Goal: Task Accomplishment & Management: Use online tool/utility

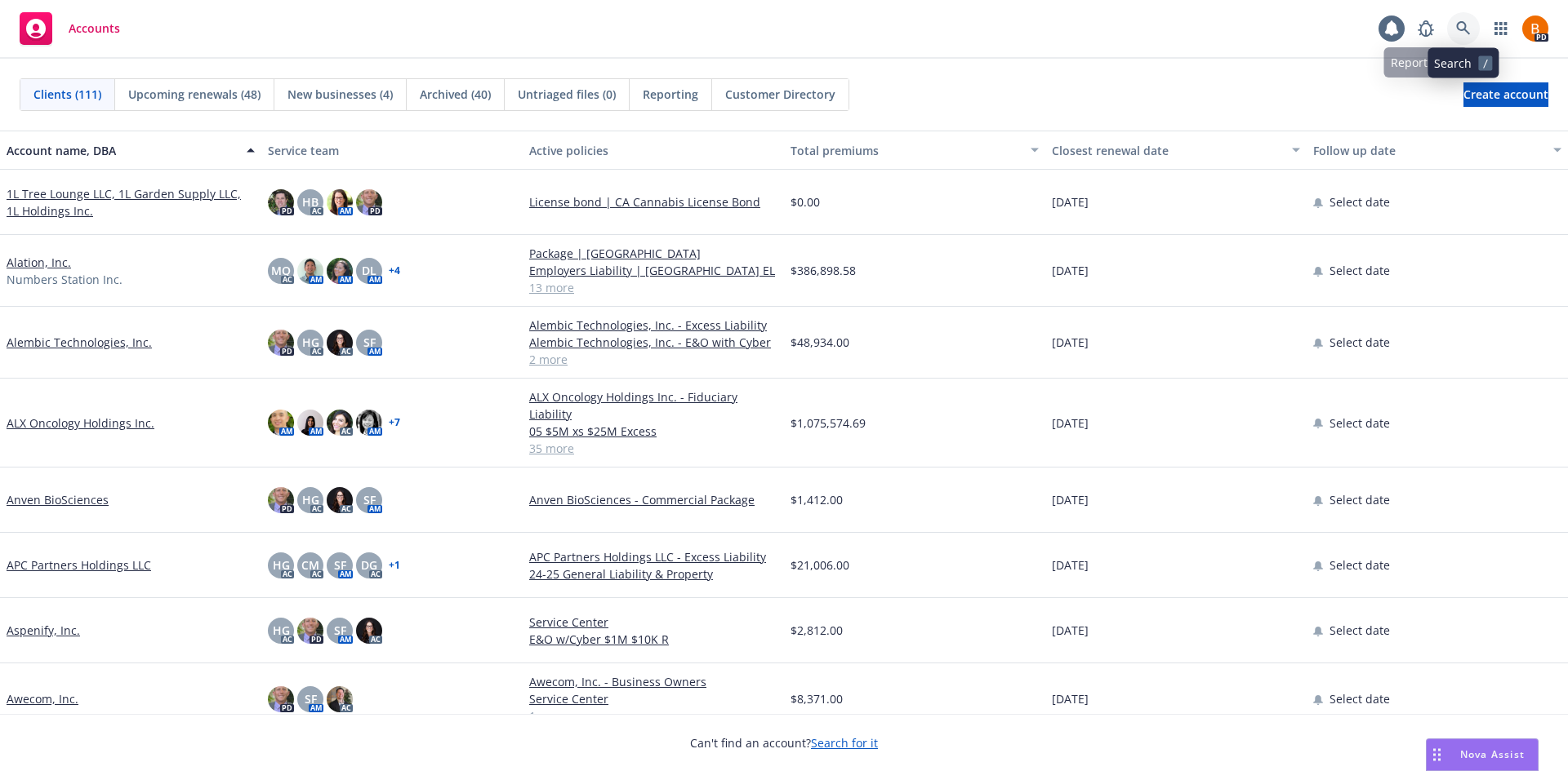
click at [1456, 37] on link at bounding box center [1463, 28] width 32 height 32
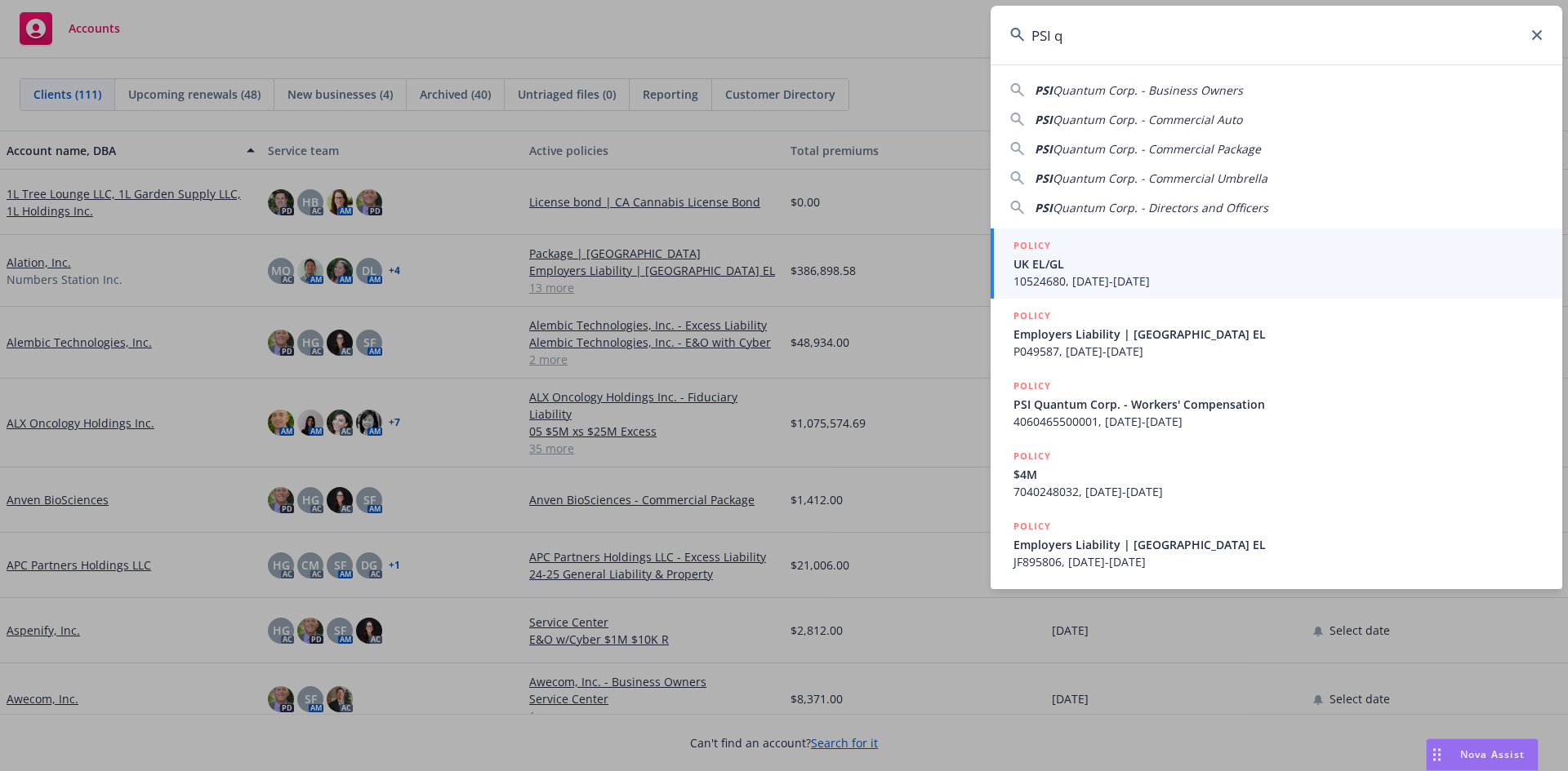
click at [1156, 91] on span "Quantum Corp. - Business Owners" at bounding box center [1147, 91] width 190 height 16
type input "PSI Quantum Corp. - Business Owners"
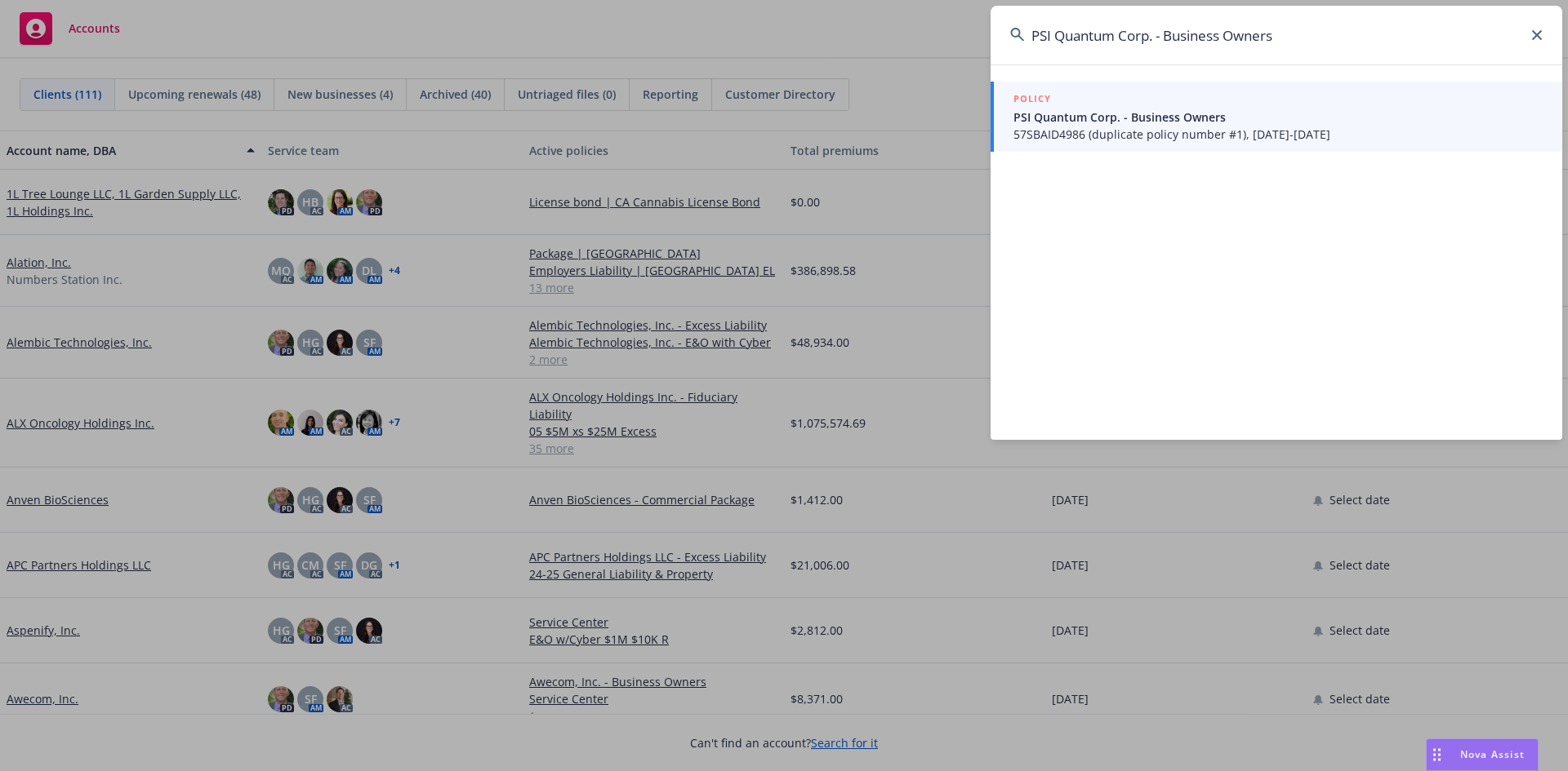
click at [1138, 110] on span "PSI Quantum Corp. - Business Owners" at bounding box center [1277, 117] width 529 height 18
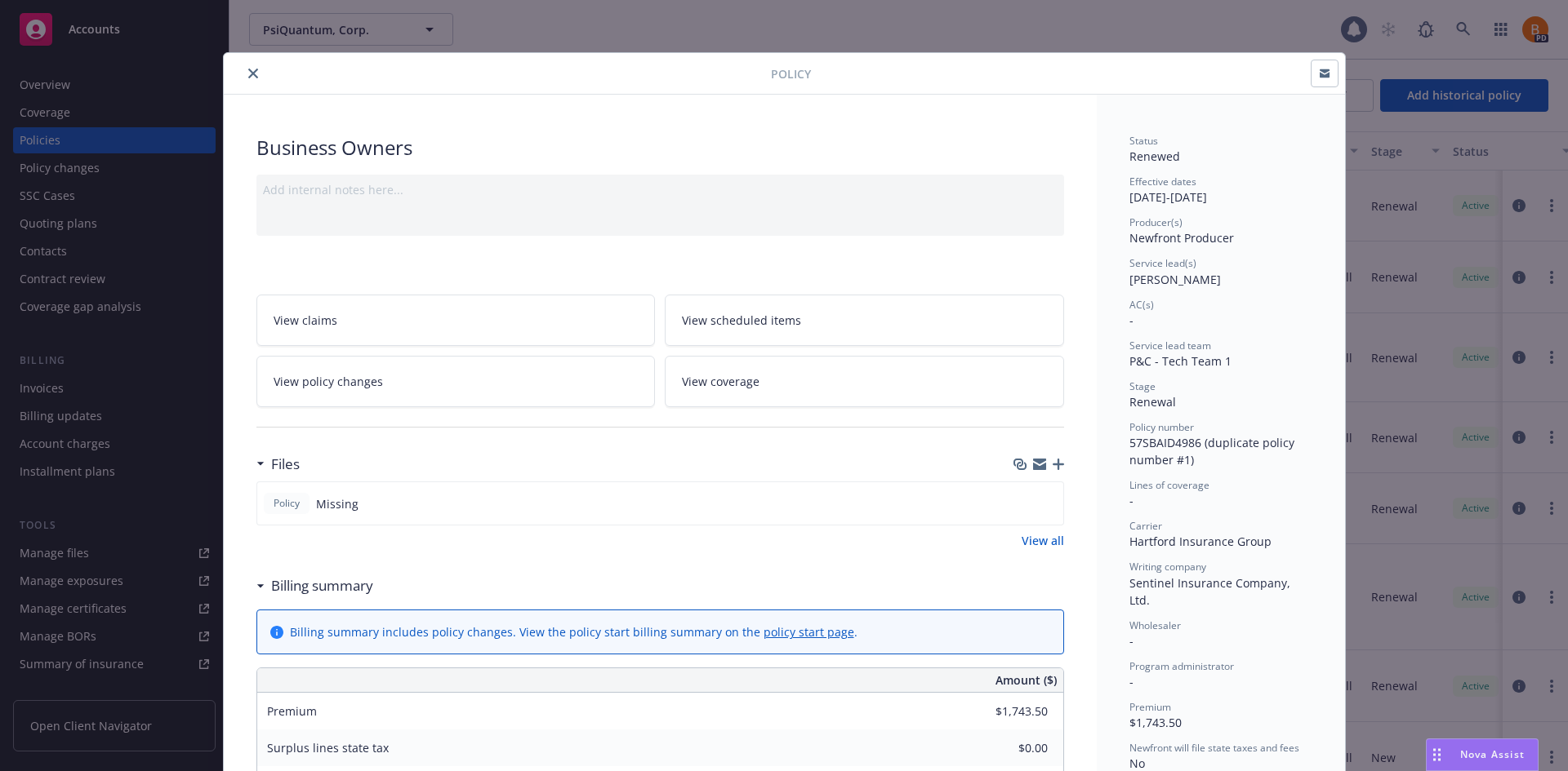
click at [249, 78] on icon "close" at bounding box center [254, 73] width 10 height 10
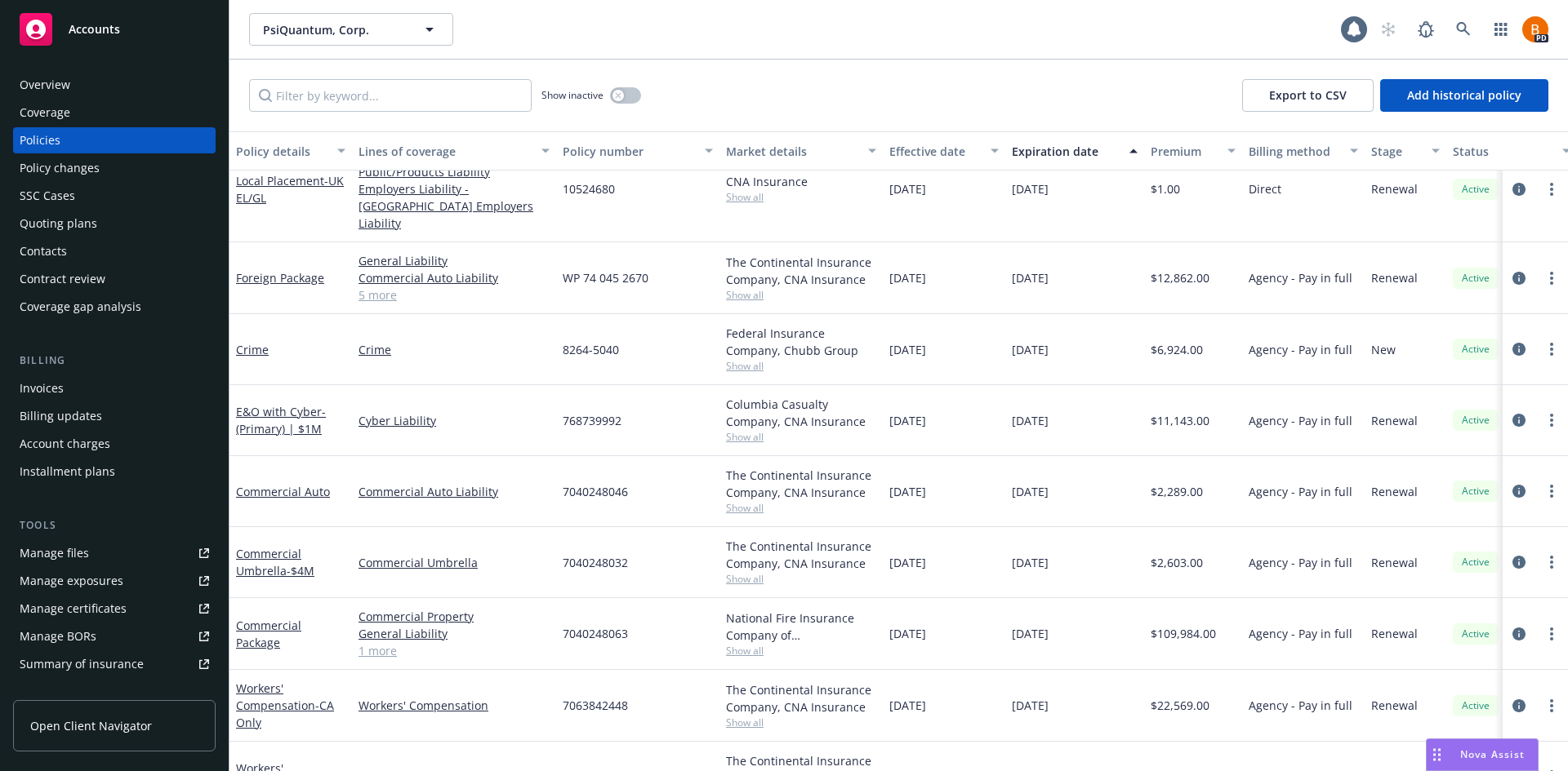
scroll to position [391, 0]
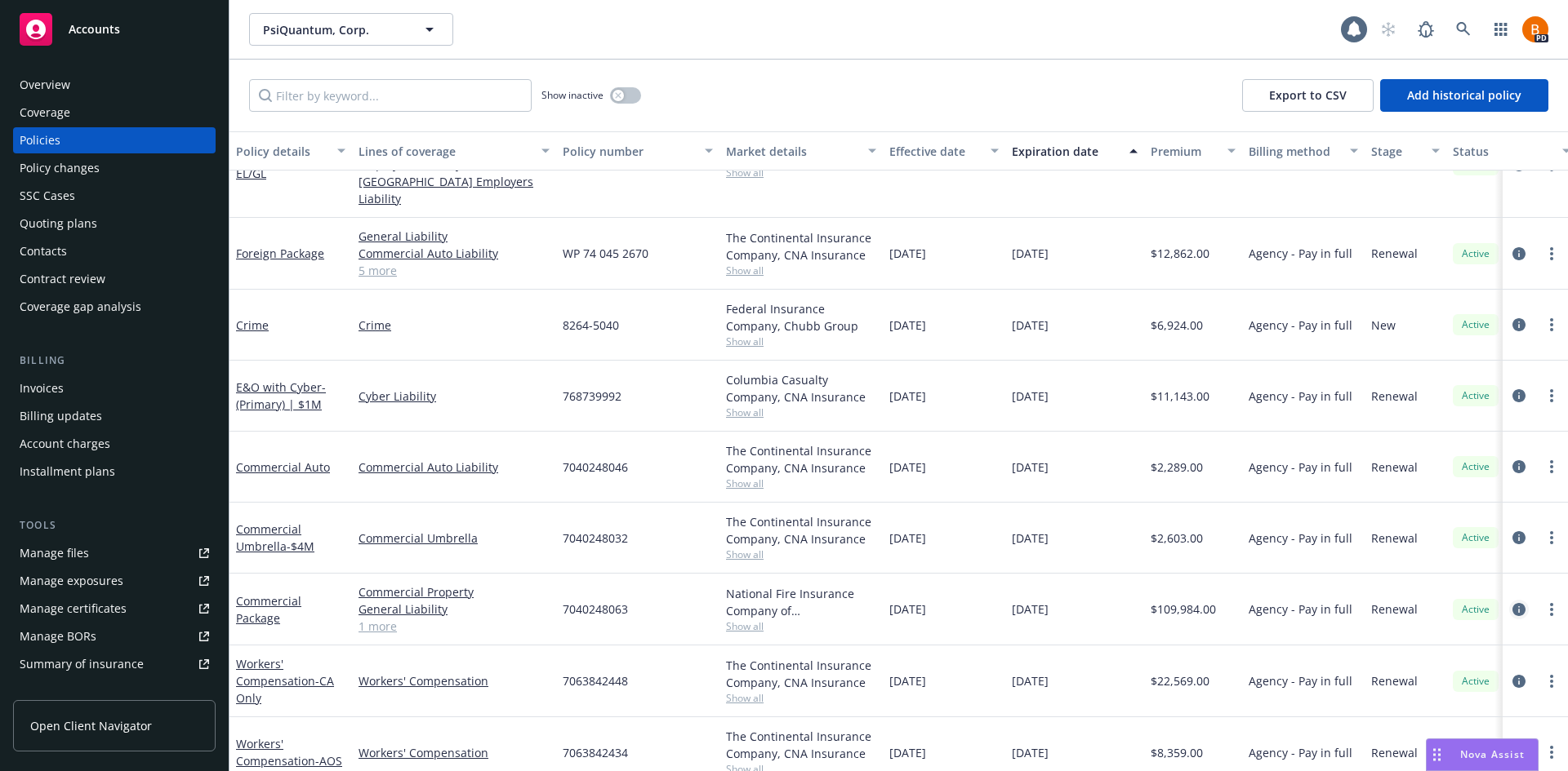
click at [1512, 603] on icon "circleInformation" at bounding box center [1518, 609] width 13 height 13
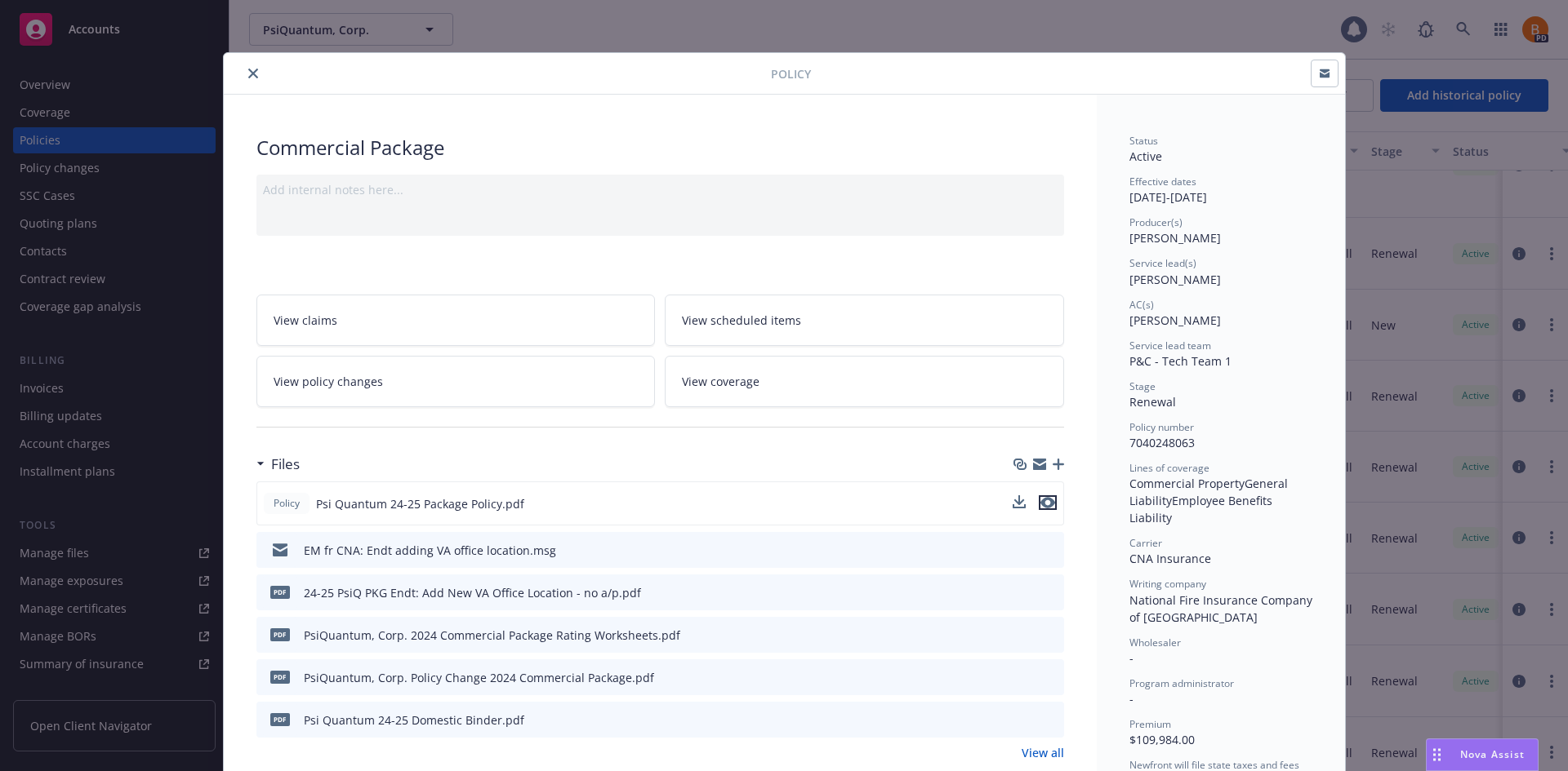
click at [1040, 504] on icon "preview file" at bounding box center [1047, 503] width 15 height 12
click at [249, 75] on icon "close" at bounding box center [254, 73] width 10 height 10
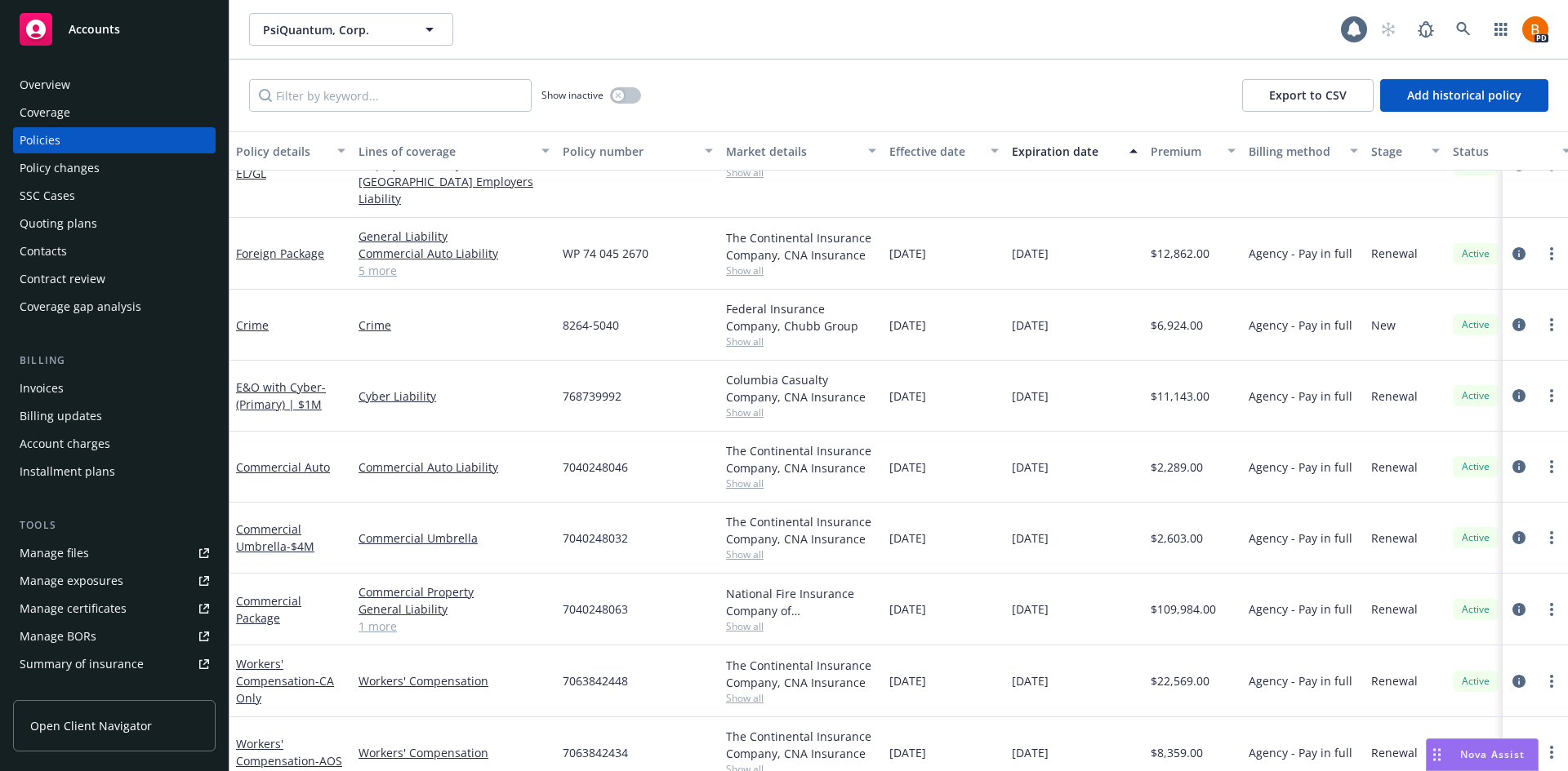
click at [1481, 750] on span "Nova Assist" at bounding box center [1492, 754] width 64 height 14
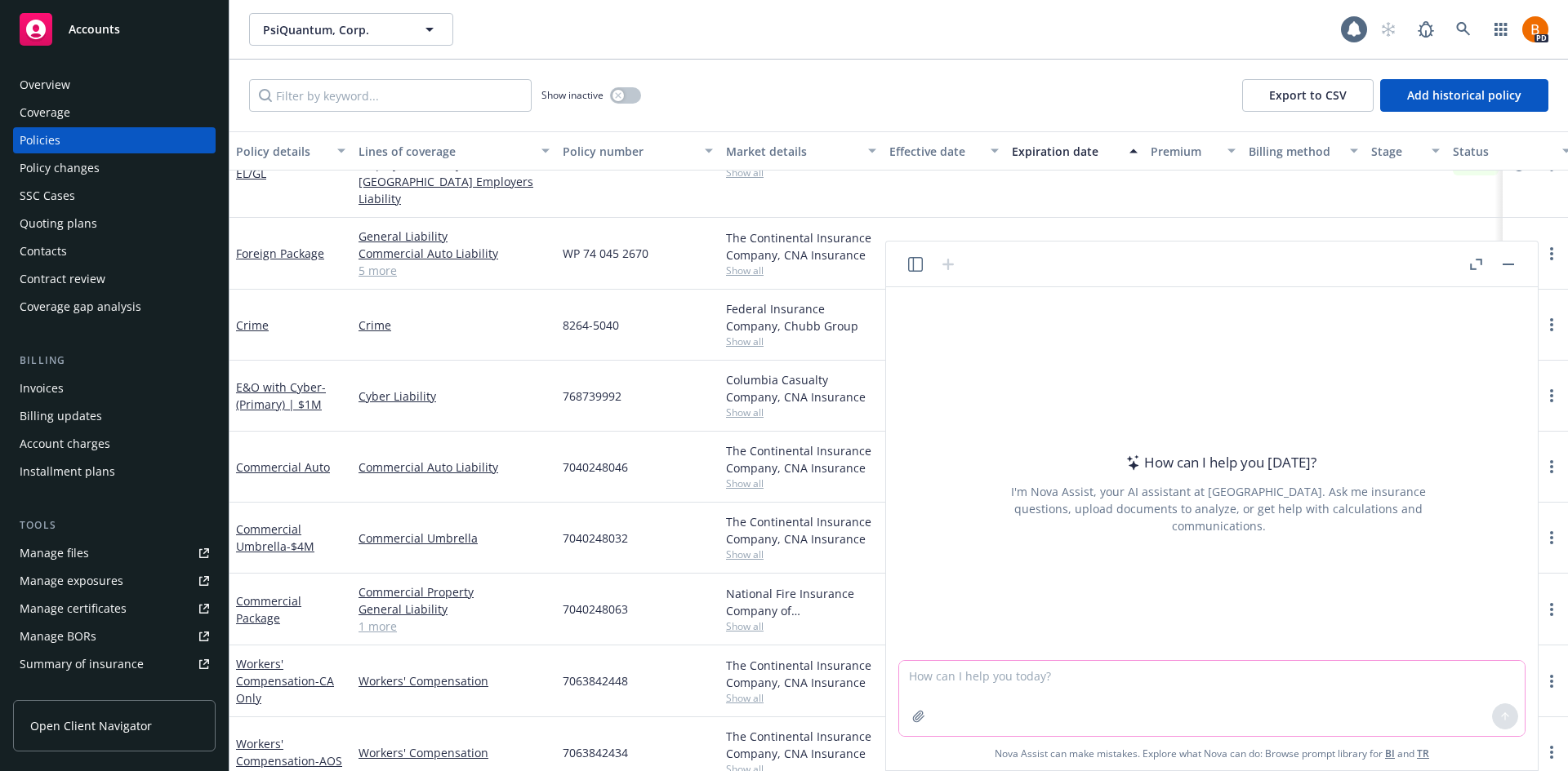
click at [975, 677] on textarea at bounding box center [1211, 698] width 625 height 75
type textarea "Scan this policy, summarize the business interruption coverage, specifically hi…"
click at [917, 714] on icon "button" at bounding box center [918, 715] width 13 height 13
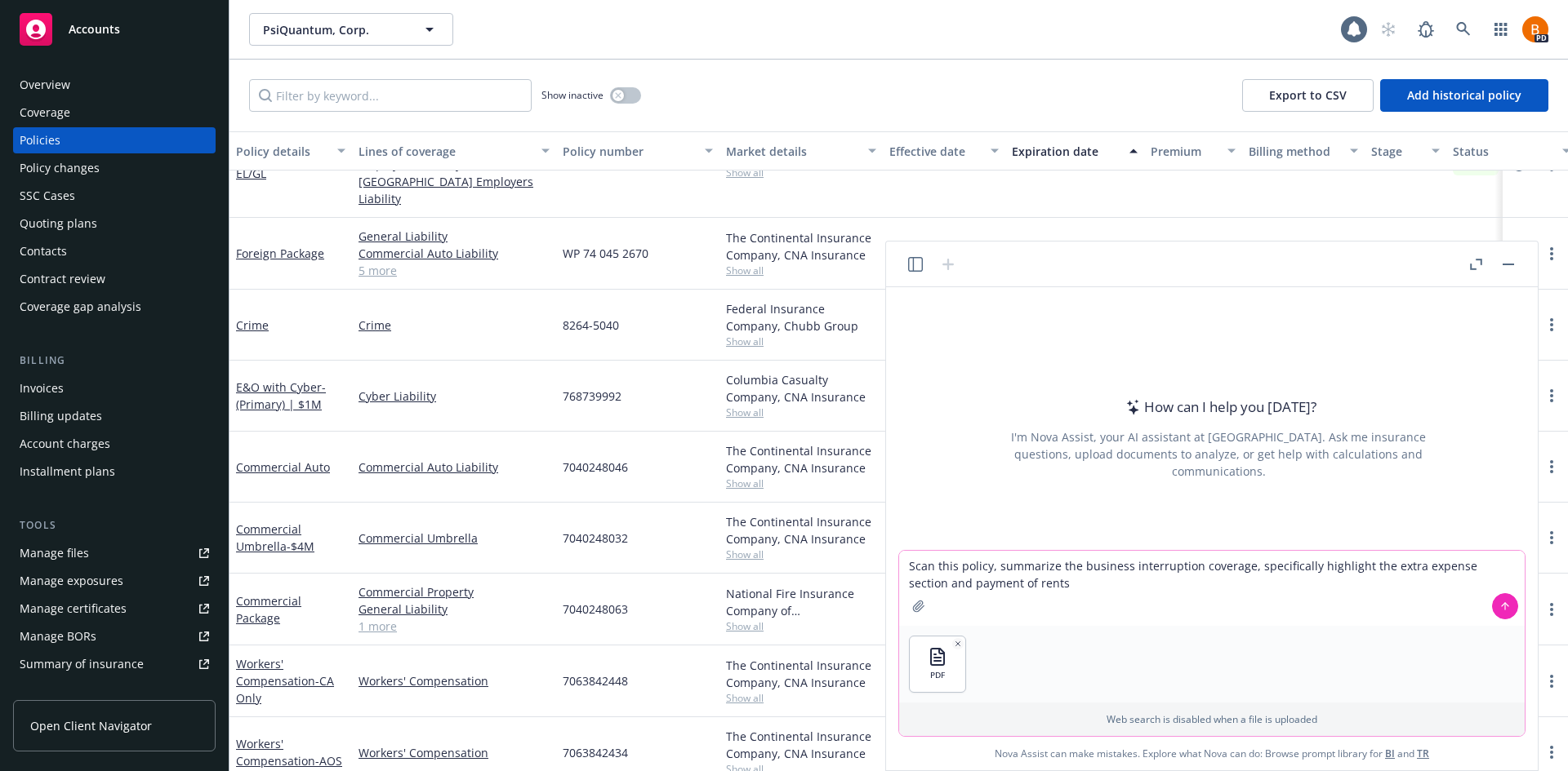
click at [1078, 589] on textarea "Scan this policy, summarize the business interruption coverage, specifically hi…" at bounding box center [1211, 588] width 625 height 75
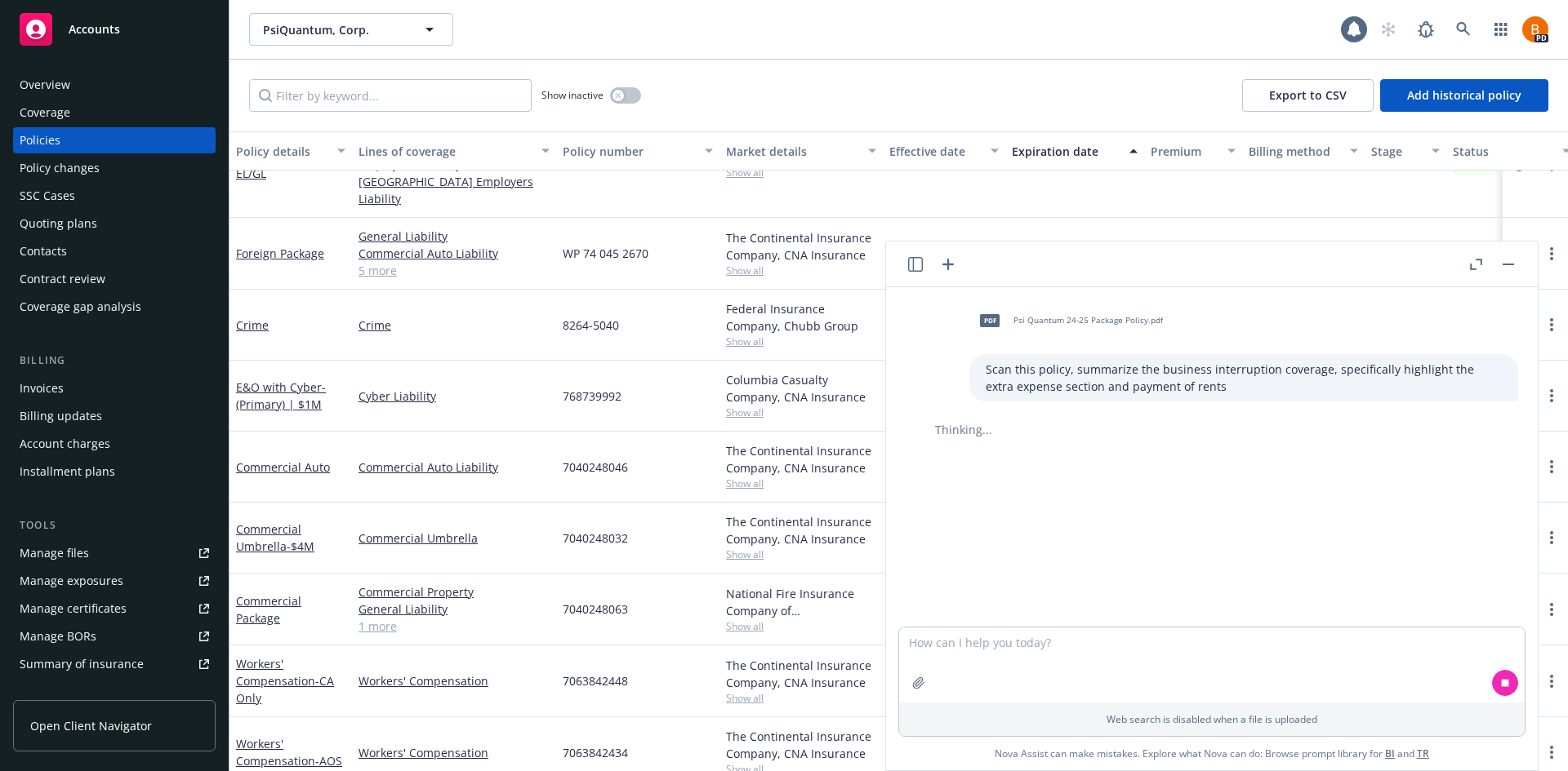
click at [1474, 258] on icon "button" at bounding box center [1475, 264] width 13 height 12
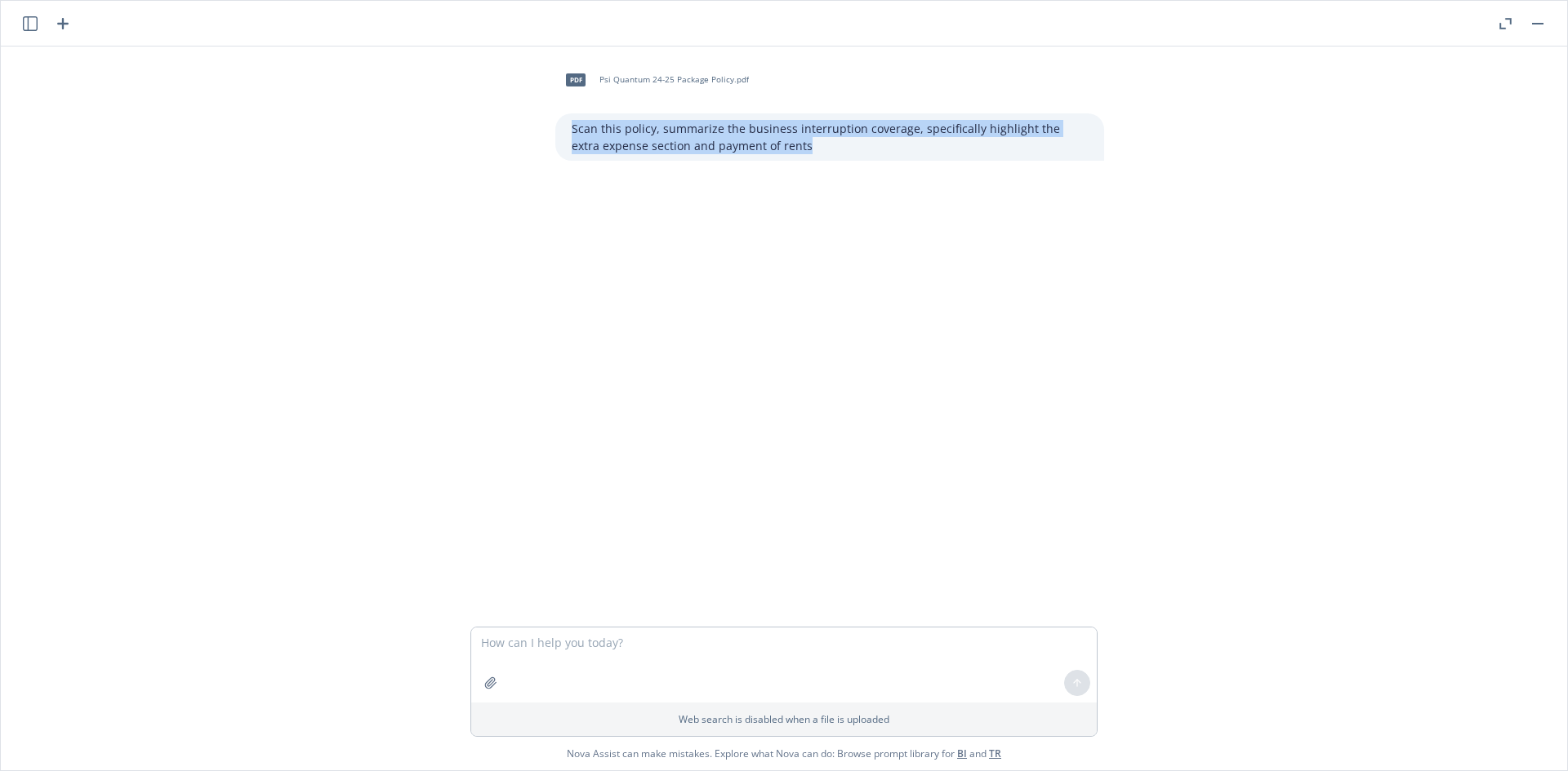
drag, startPoint x: 787, startPoint y: 146, endPoint x: 539, endPoint y: 125, distance: 248.9
click at [539, 125] on div "pdf Psi Quantum 24-25 Package Policy.pdf Scan this policy, summarize the busine…" at bounding box center [791, 110] width 653 height 101
copy p "Scan this policy, summarize the business interruption coverage, specifically hi…"
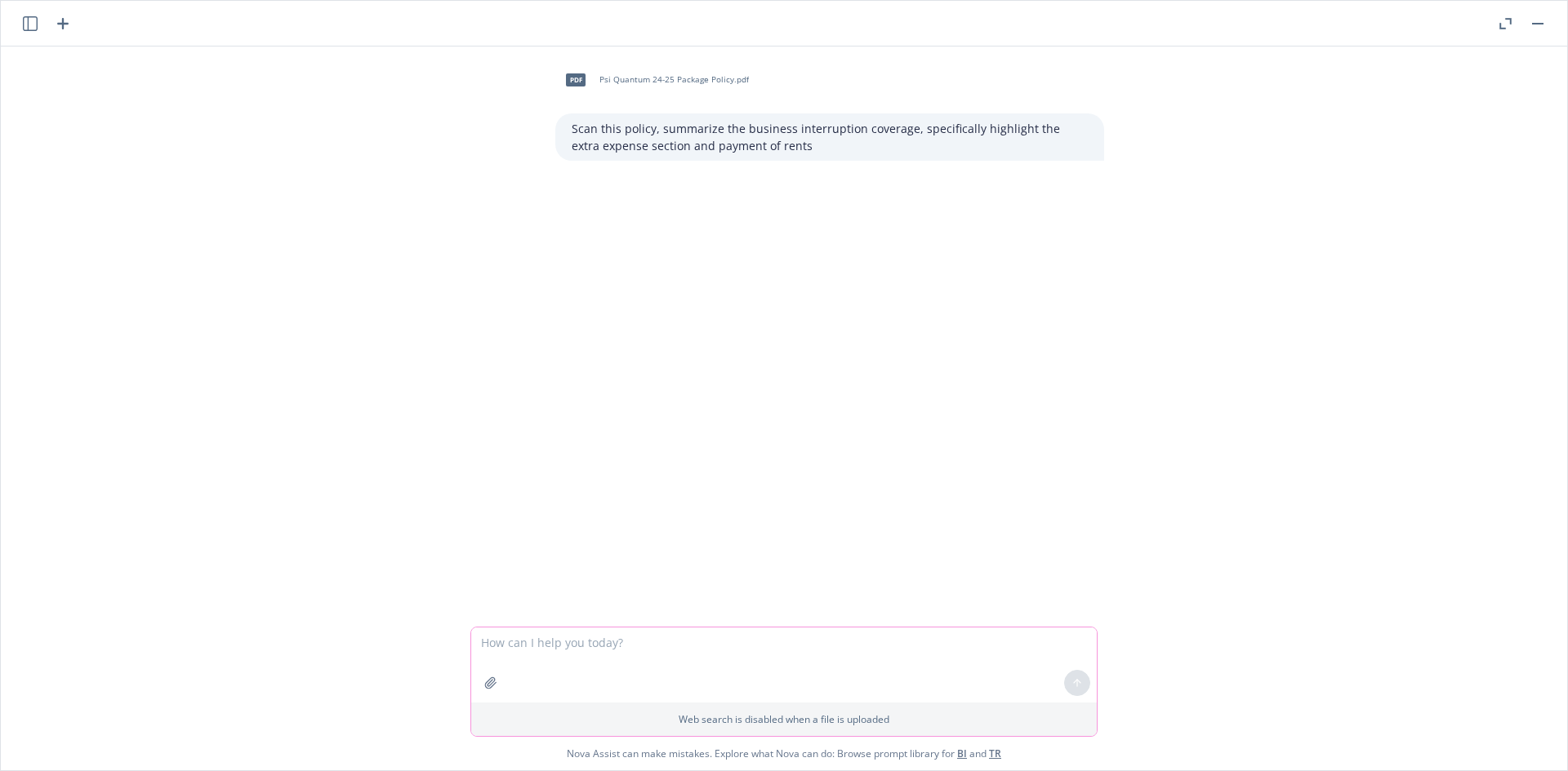
click at [669, 635] on textarea at bounding box center [783, 665] width 625 height 75
paste textarea "Scan this policy, summarize the business interruption coverage, specifically hi…"
type textarea "Scan this policy, summarize the business interruption coverage, specifically hi…"
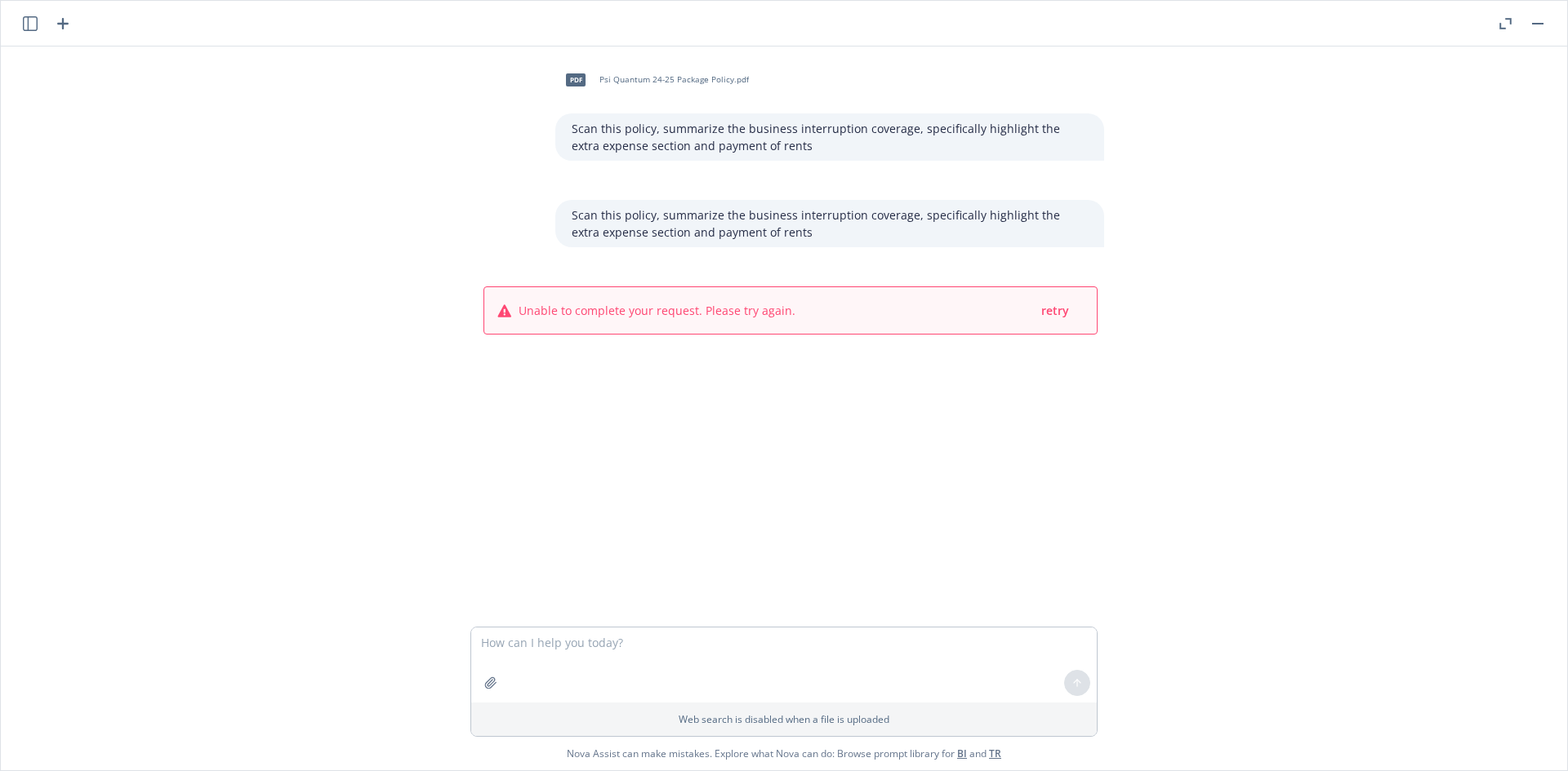
click at [30, 27] on icon "button" at bounding box center [29, 23] width 15 height 15
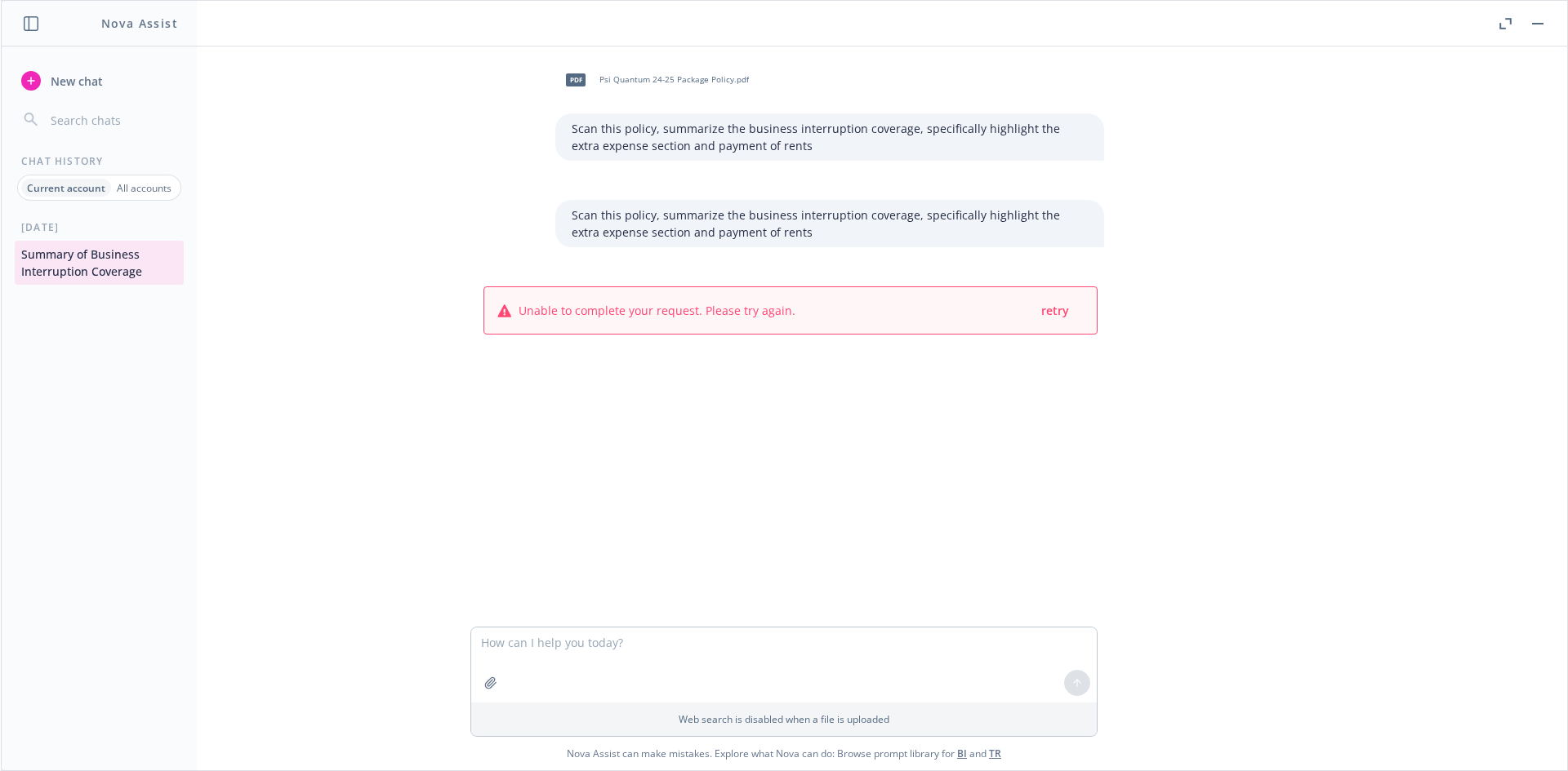
drag, startPoint x: 333, startPoint y: 240, endPoint x: 319, endPoint y: 221, distance: 23.6
click at [325, 229] on div "pdf Psi Quantum 24-25 Package Policy.pdf Scan this policy, summarize the busine…" at bounding box center [784, 336] width 1553 height 580
click at [206, 32] on header at bounding box center [784, 23] width 1566 height 46
drag, startPoint x: 251, startPoint y: 31, endPoint x: 156, endPoint y: 22, distance: 95.4
click at [250, 31] on header at bounding box center [784, 23] width 1566 height 46
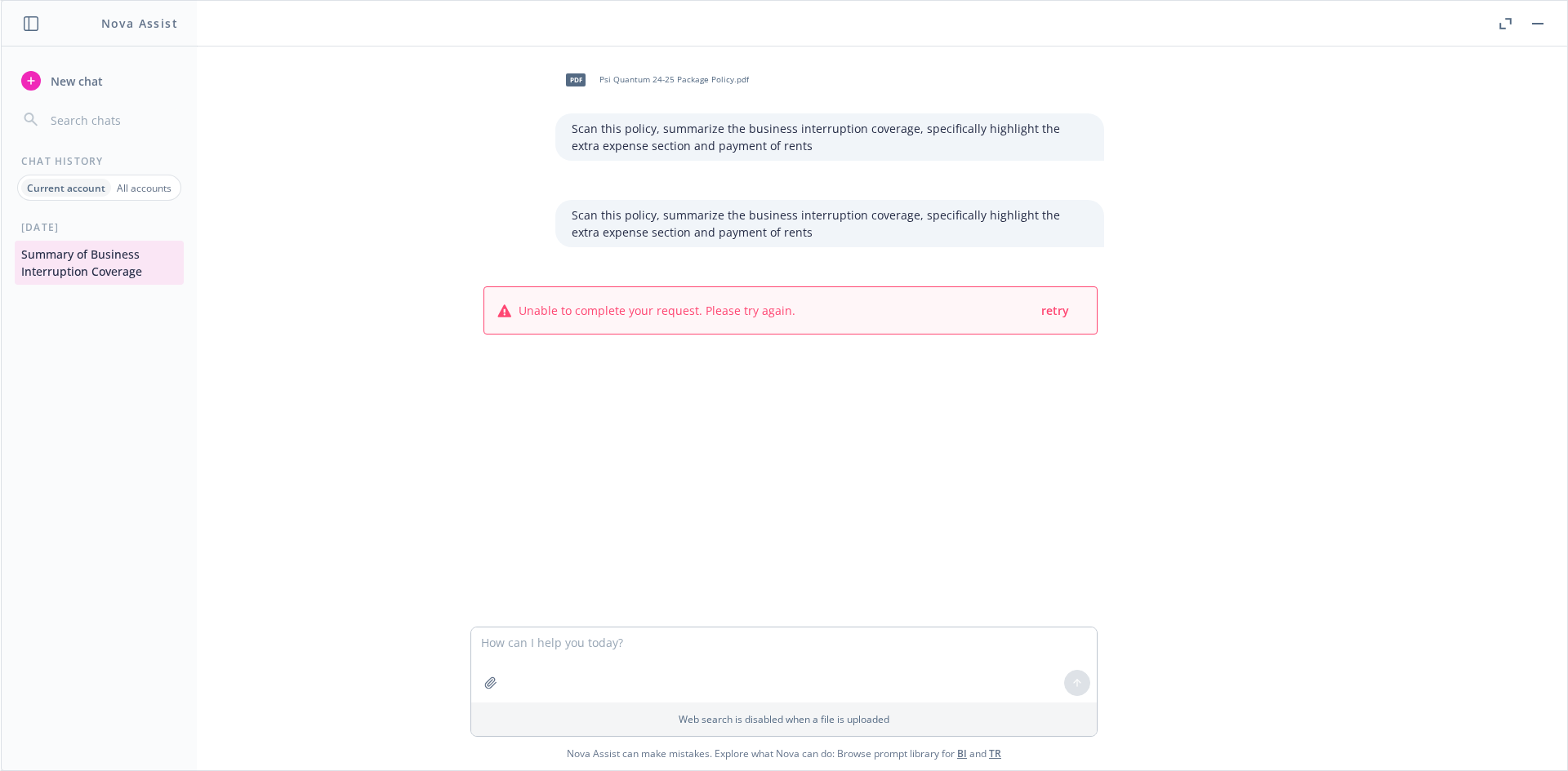
click at [67, 75] on span "New chat" at bounding box center [75, 82] width 56 height 18
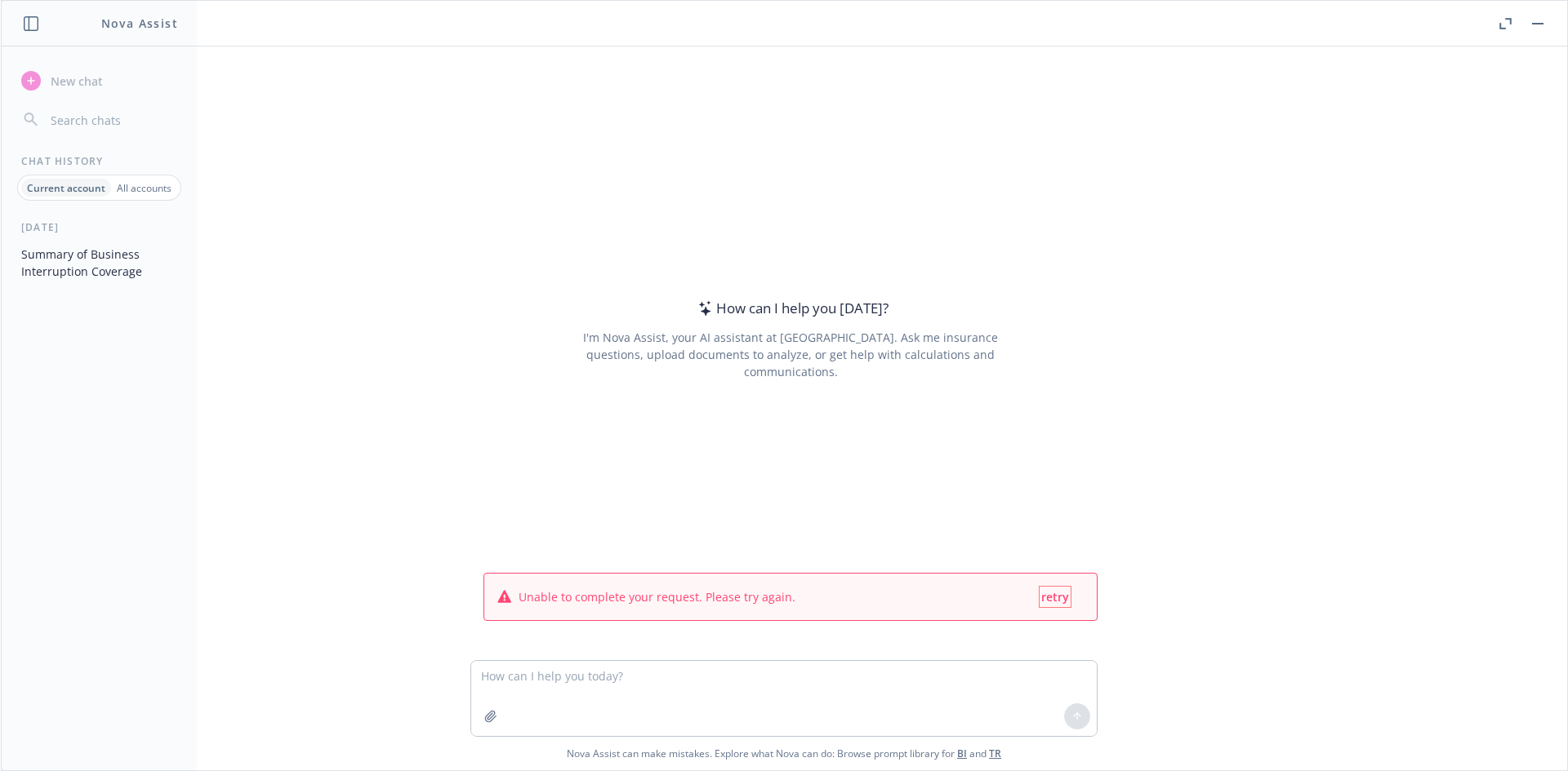
click at [1056, 600] on span "retry" at bounding box center [1055, 598] width 27 height 16
click at [1060, 587] on button "retry" at bounding box center [1055, 597] width 31 height 20
drag, startPoint x: 842, startPoint y: 396, endPoint x: 478, endPoint y: 281, distance: 381.7
click at [827, 386] on div "How can I help you today? I'm Nova Assist, your AI assistant at Newfront. Ask m…" at bounding box center [790, 339] width 627 height 429
click at [147, 22] on h1 "Nova Assist" at bounding box center [139, 23] width 77 height 18
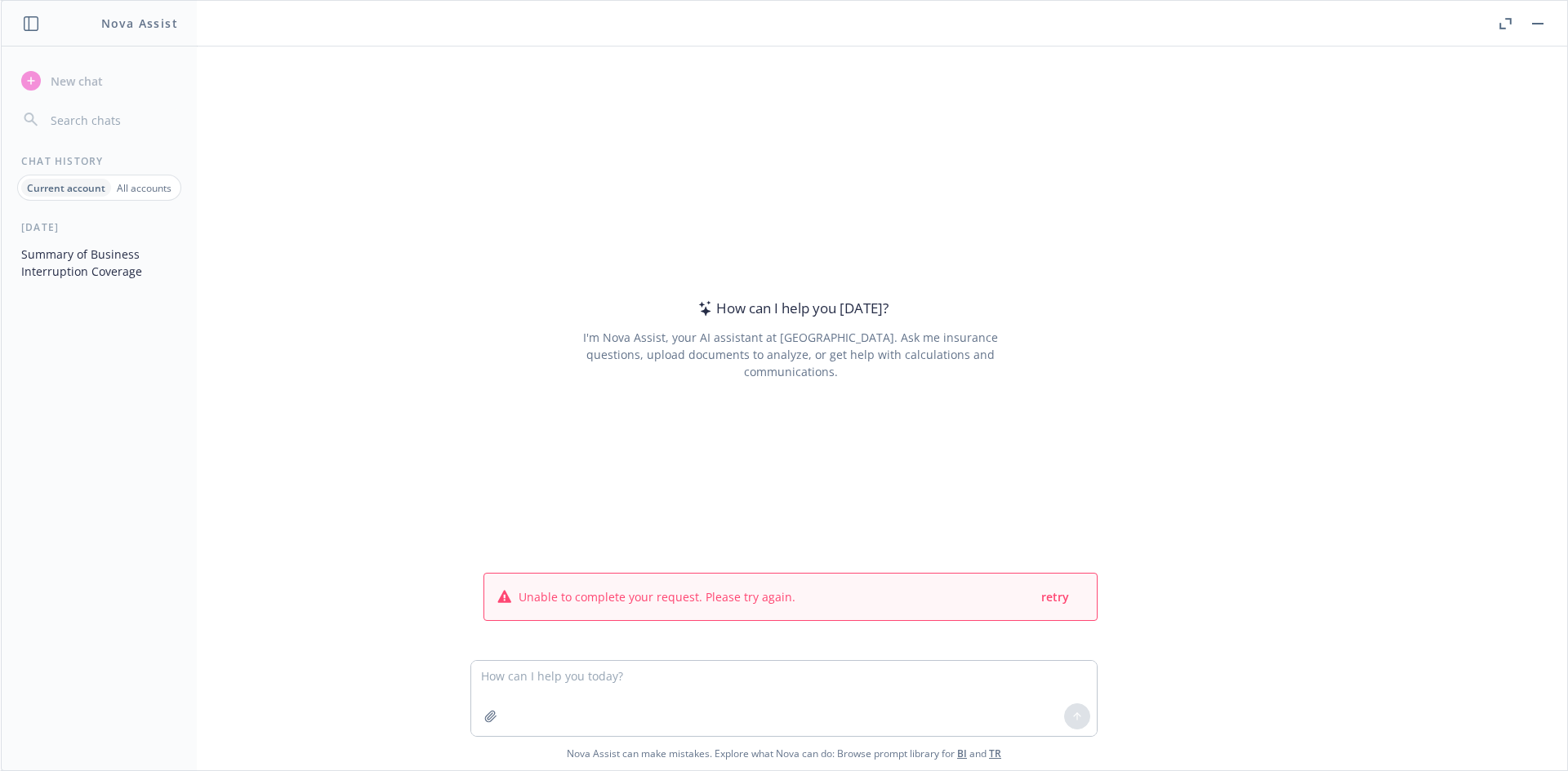
click at [37, 32] on header "Nova Assist" at bounding box center [99, 23] width 196 height 46
click at [33, 27] on icon "button" at bounding box center [30, 23] width 15 height 15
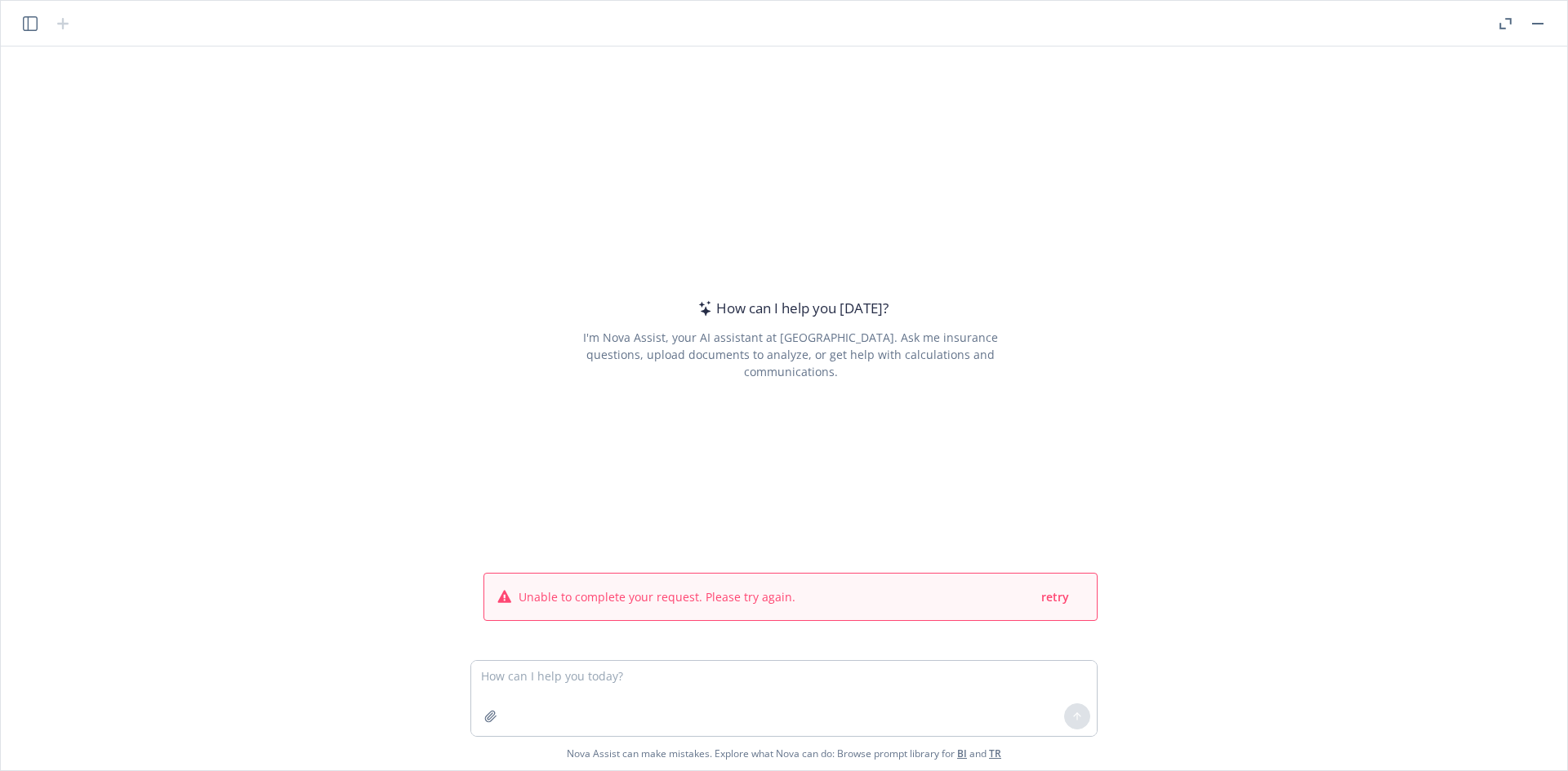
click at [34, 24] on icon "button" at bounding box center [29, 23] width 15 height 15
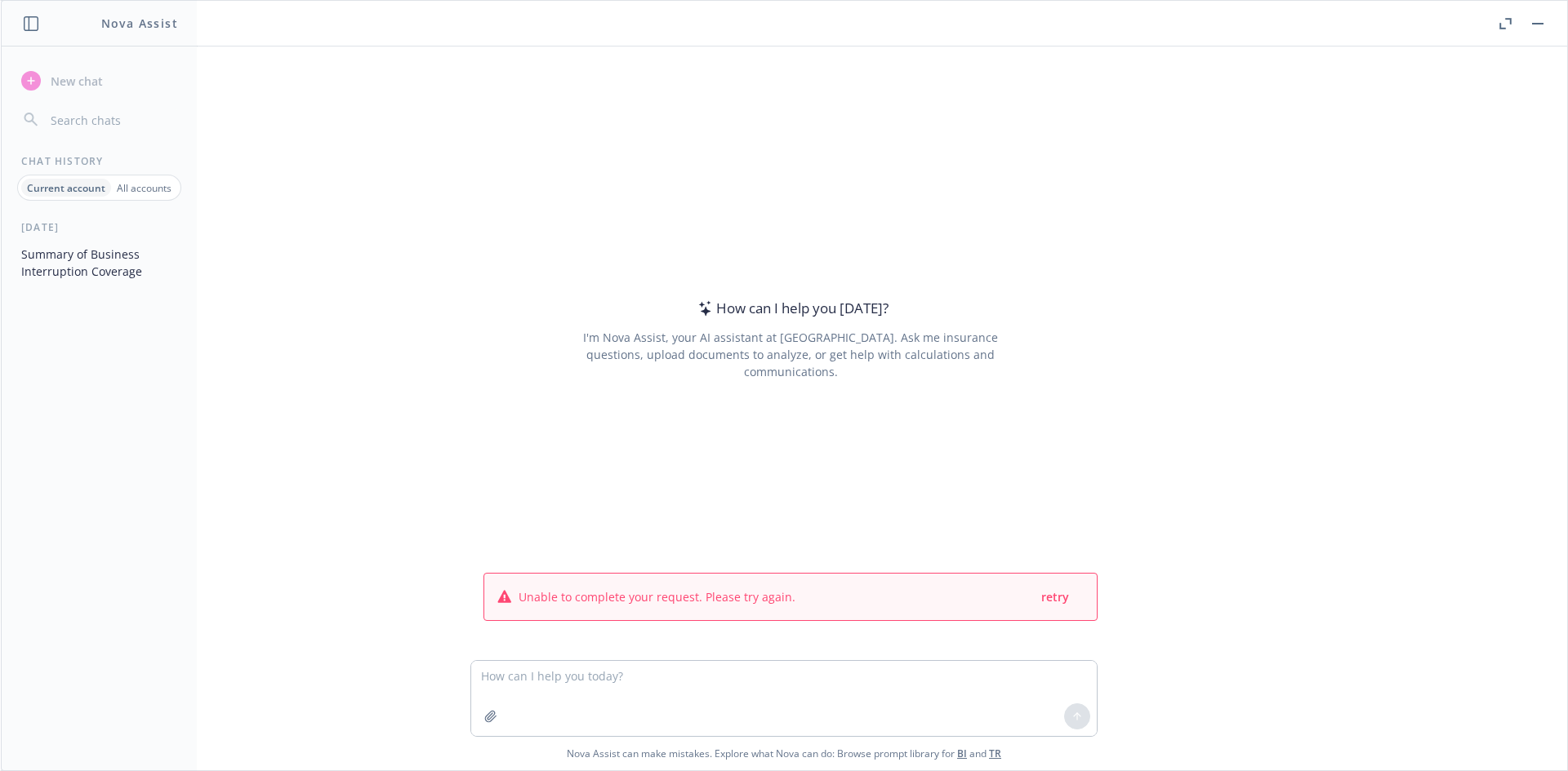
click at [25, 27] on icon "button" at bounding box center [30, 23] width 15 height 15
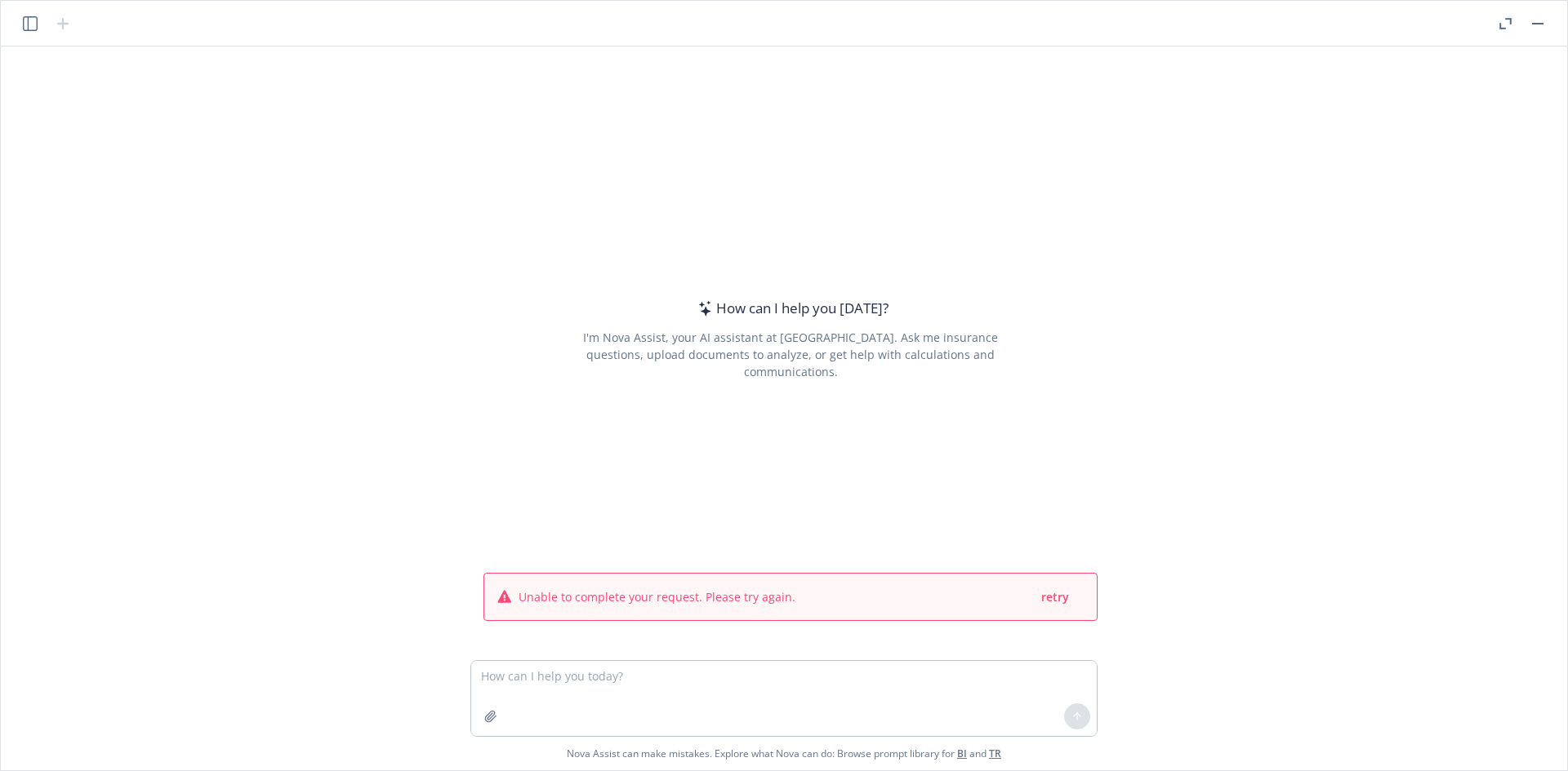
click at [1509, 20] on icon "button" at bounding box center [1505, 23] width 13 height 12
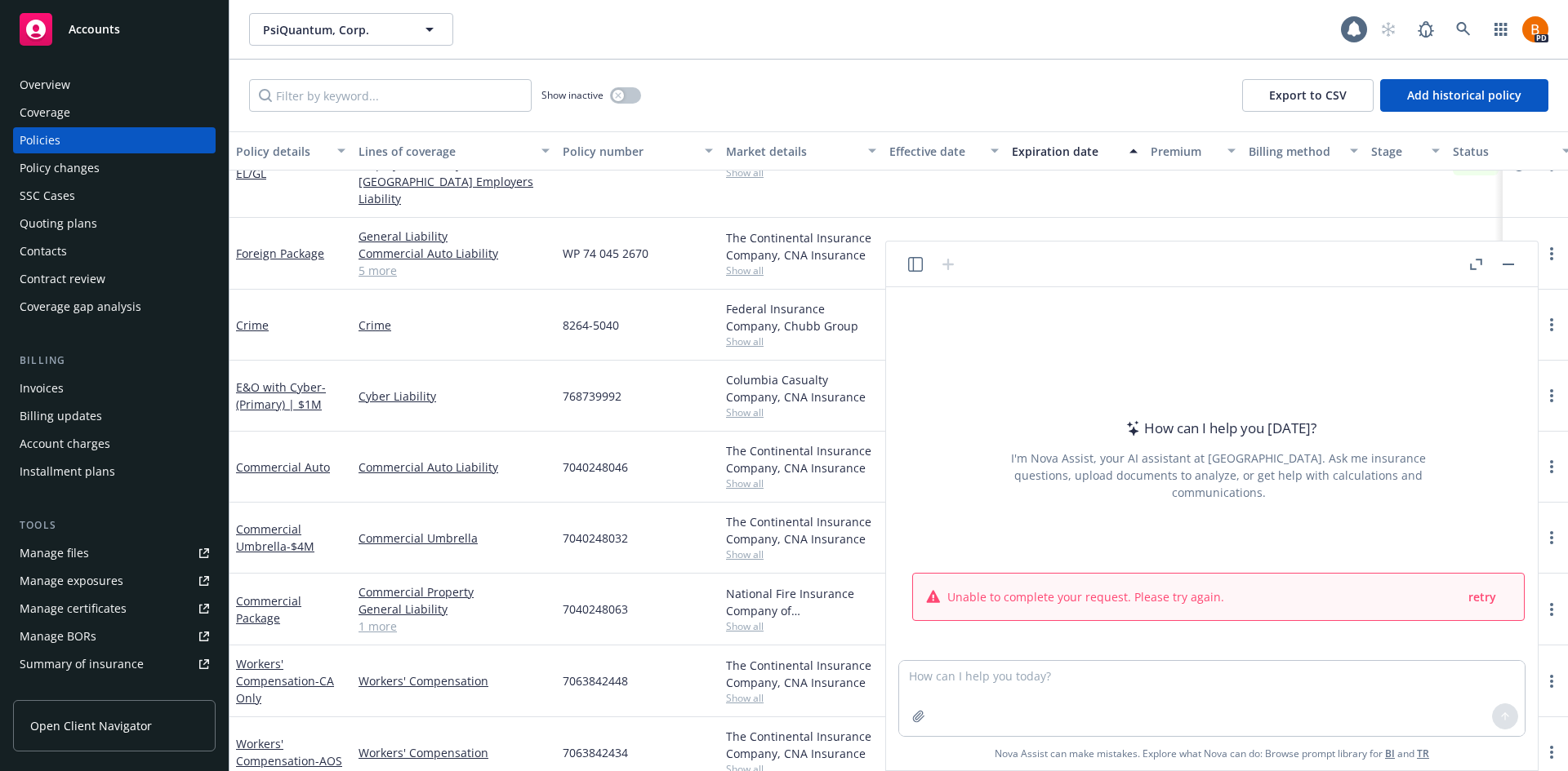
click at [1509, 268] on button "button" at bounding box center [1508, 264] width 20 height 19
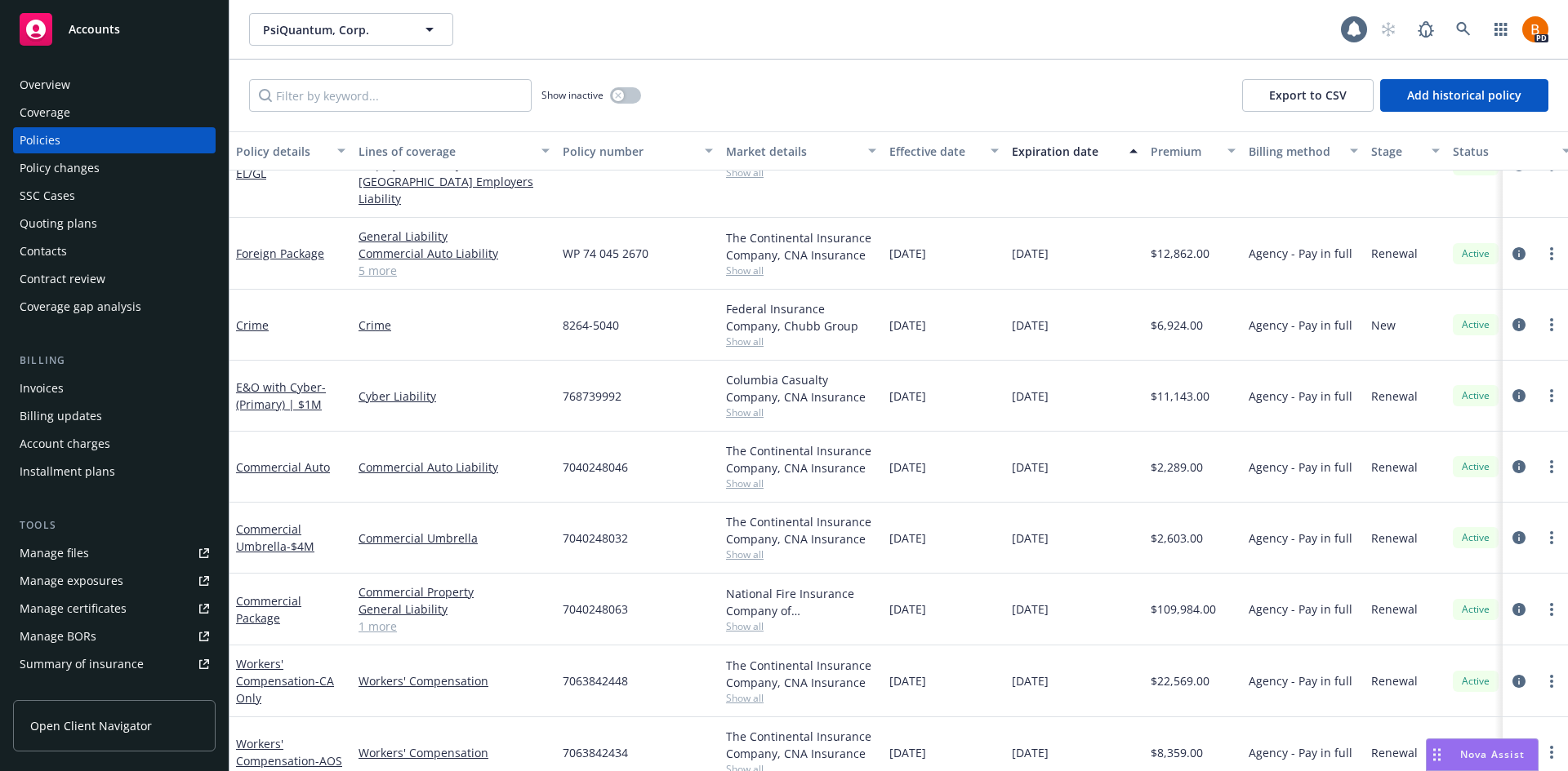
click at [1490, 755] on span "Nova Assist" at bounding box center [1492, 754] width 64 height 14
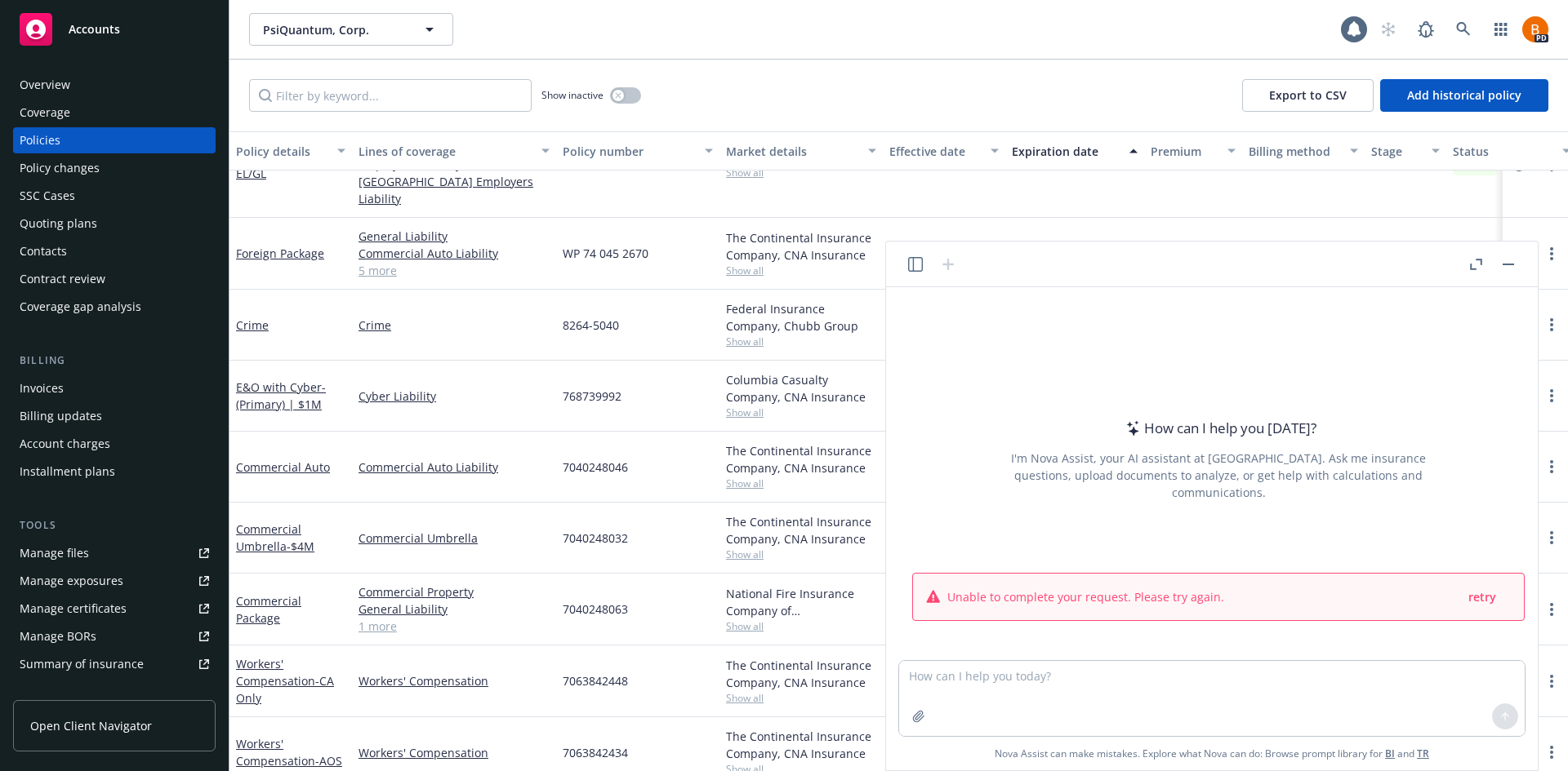
click at [1502, 263] on button "button" at bounding box center [1508, 264] width 20 height 19
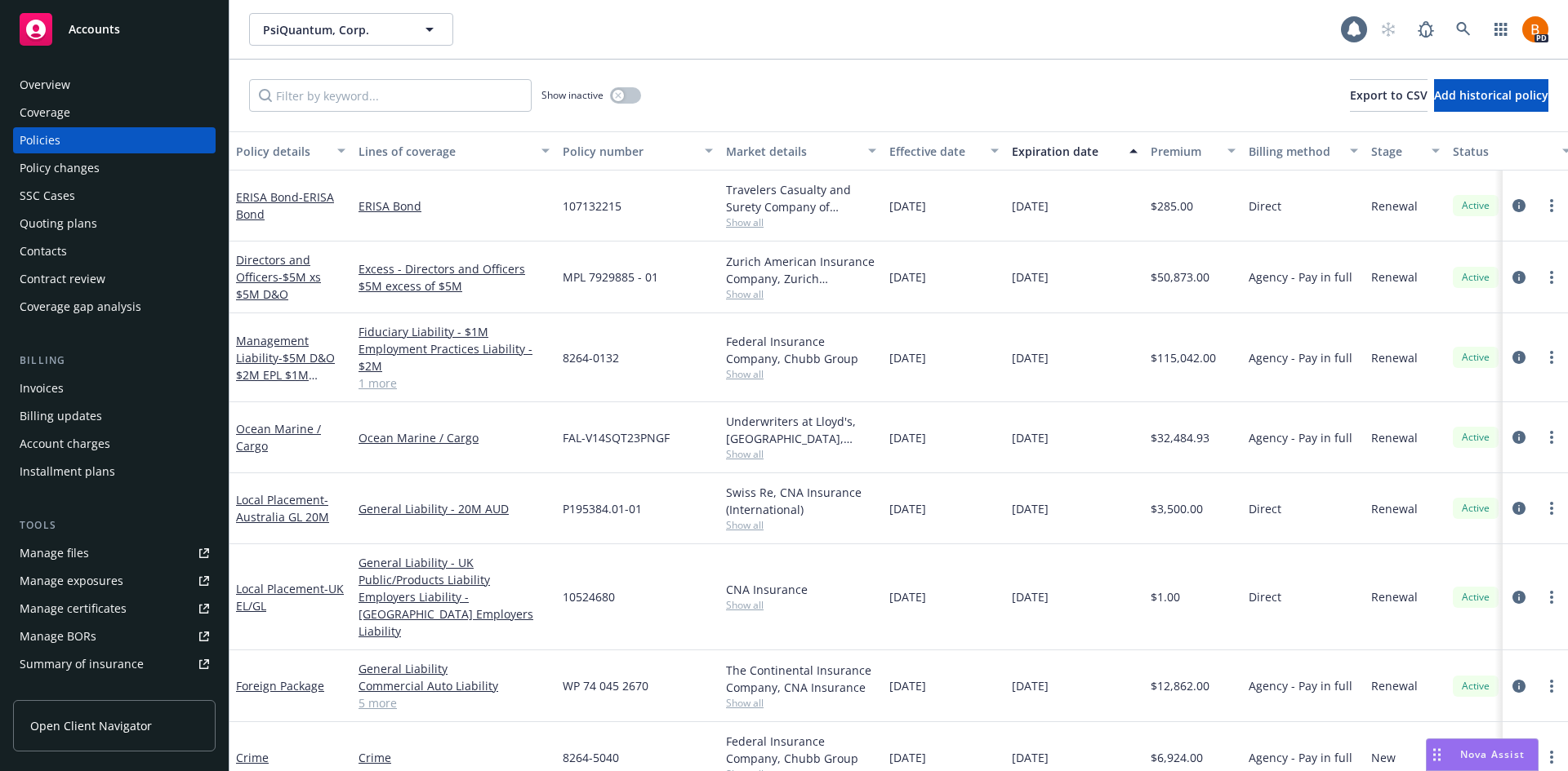
click at [1506, 752] on span "Nova Assist" at bounding box center [1492, 754] width 64 height 14
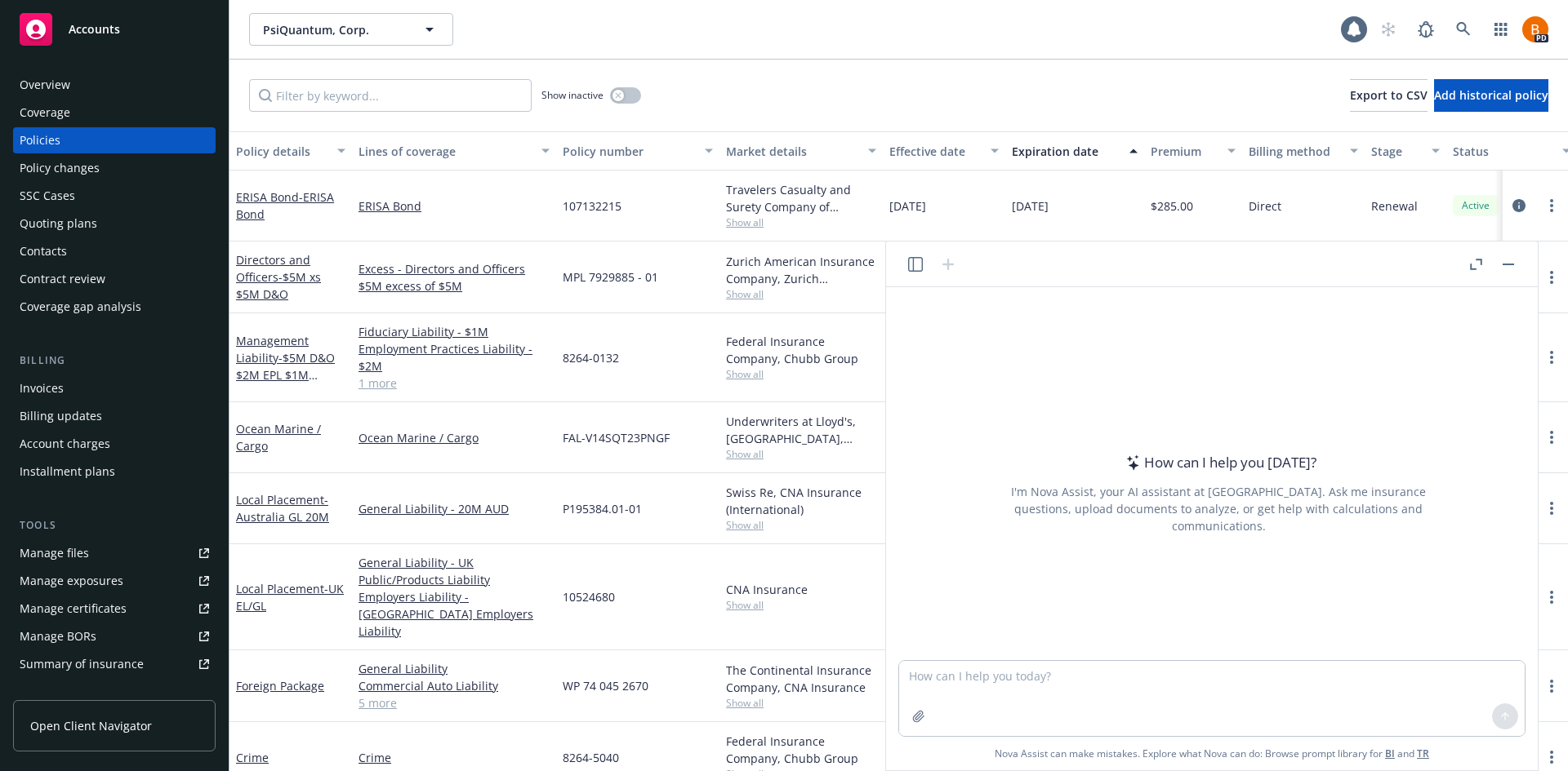
click at [1472, 259] on icon "button" at bounding box center [1475, 264] width 13 height 12
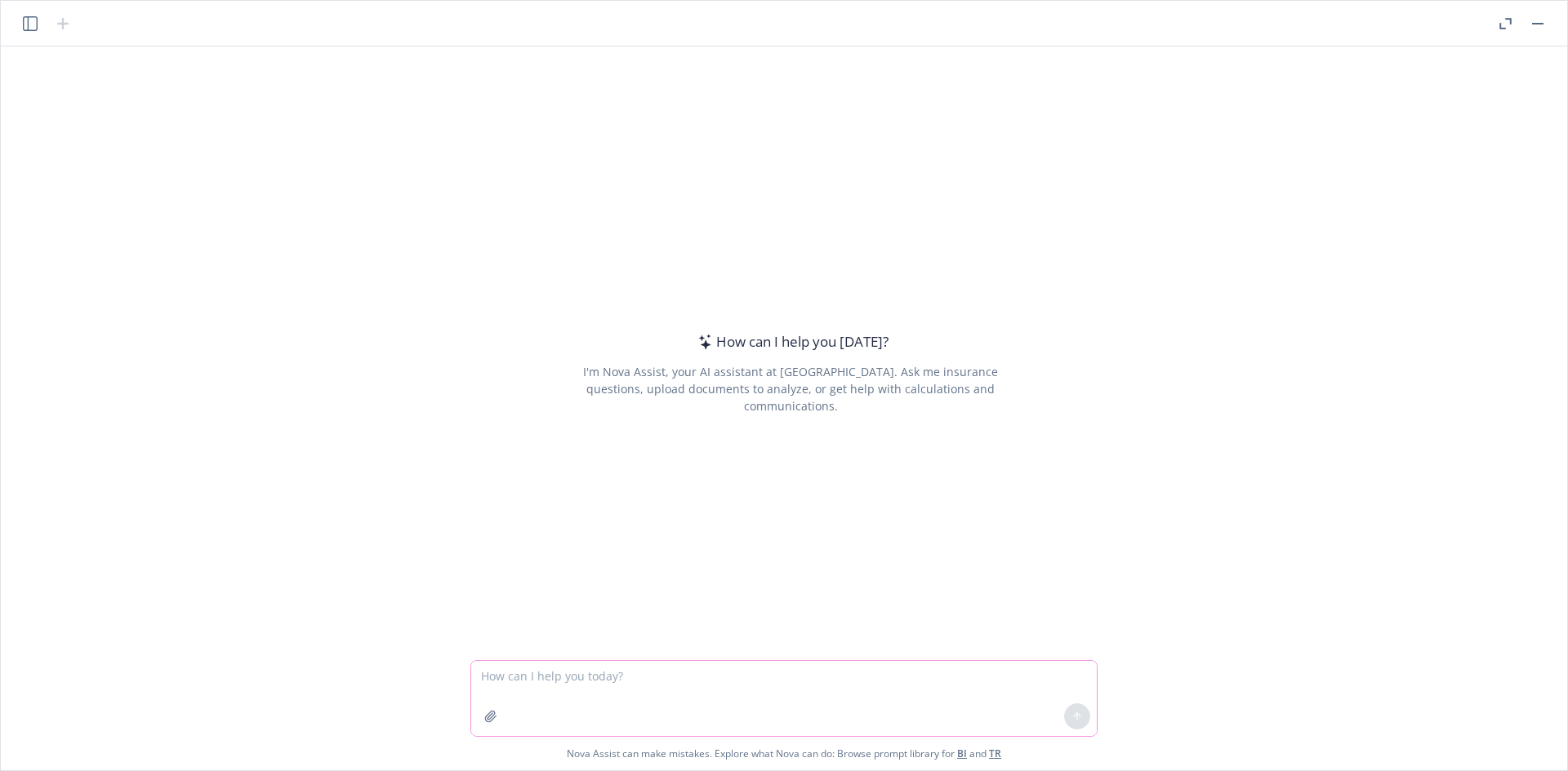
click at [490, 720] on icon "button" at bounding box center [490, 715] width 13 height 13
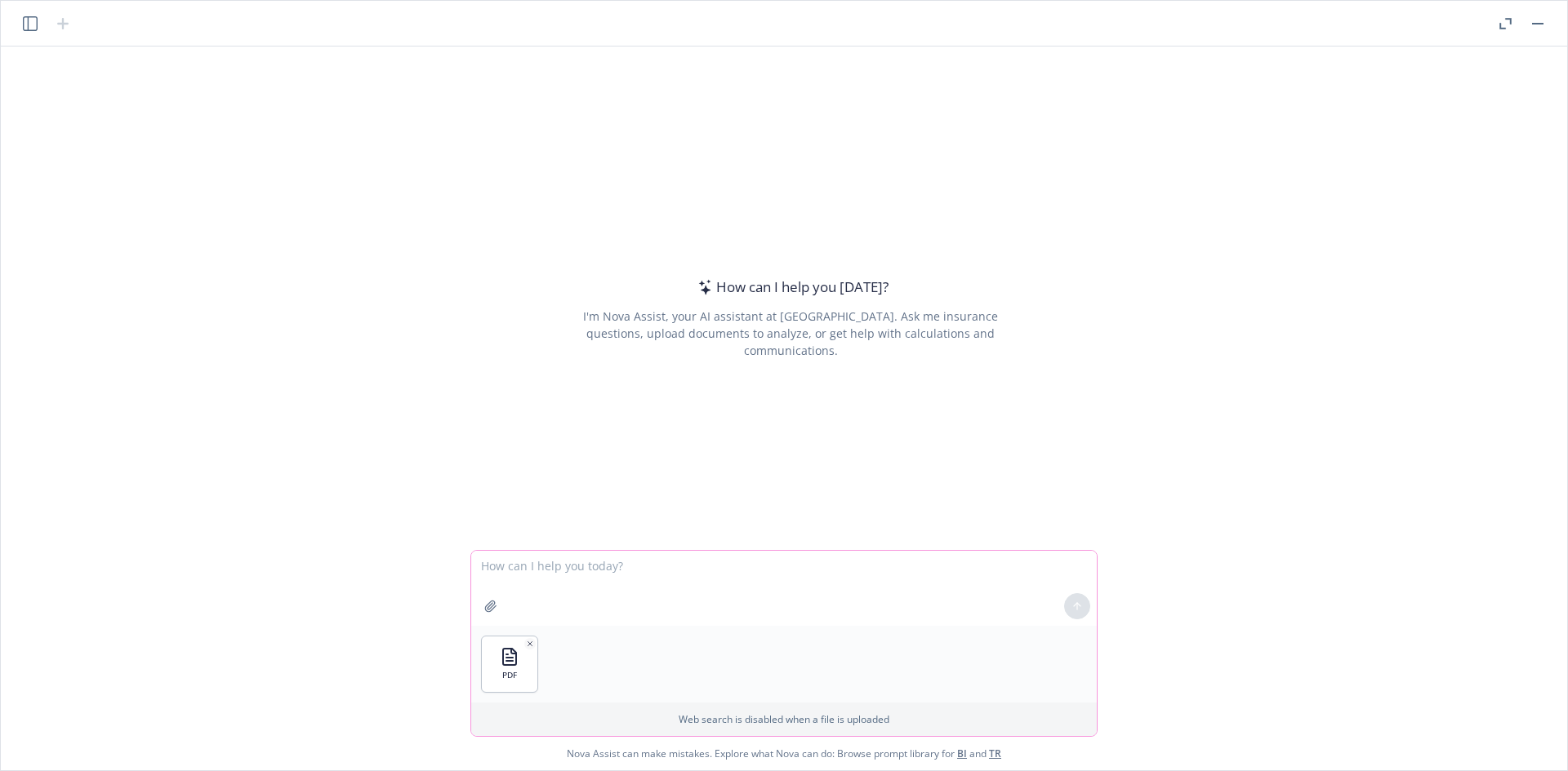
click at [668, 583] on textarea at bounding box center [783, 588] width 625 height 75
type textarea "S"
type textarea "Review the attached policy and provide a summary of the business interruption, …"
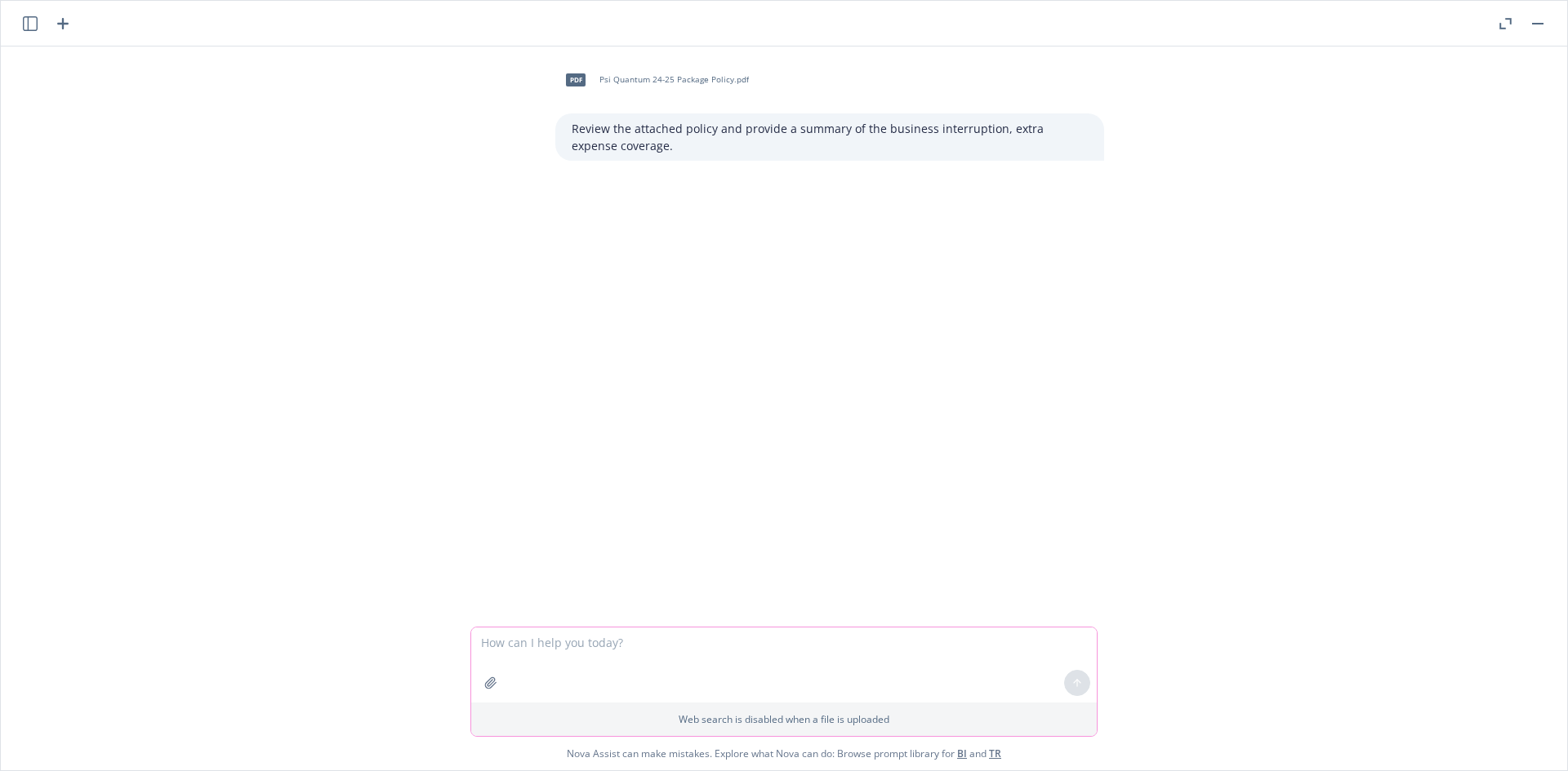
click at [679, 661] on textarea at bounding box center [783, 665] width 625 height 75
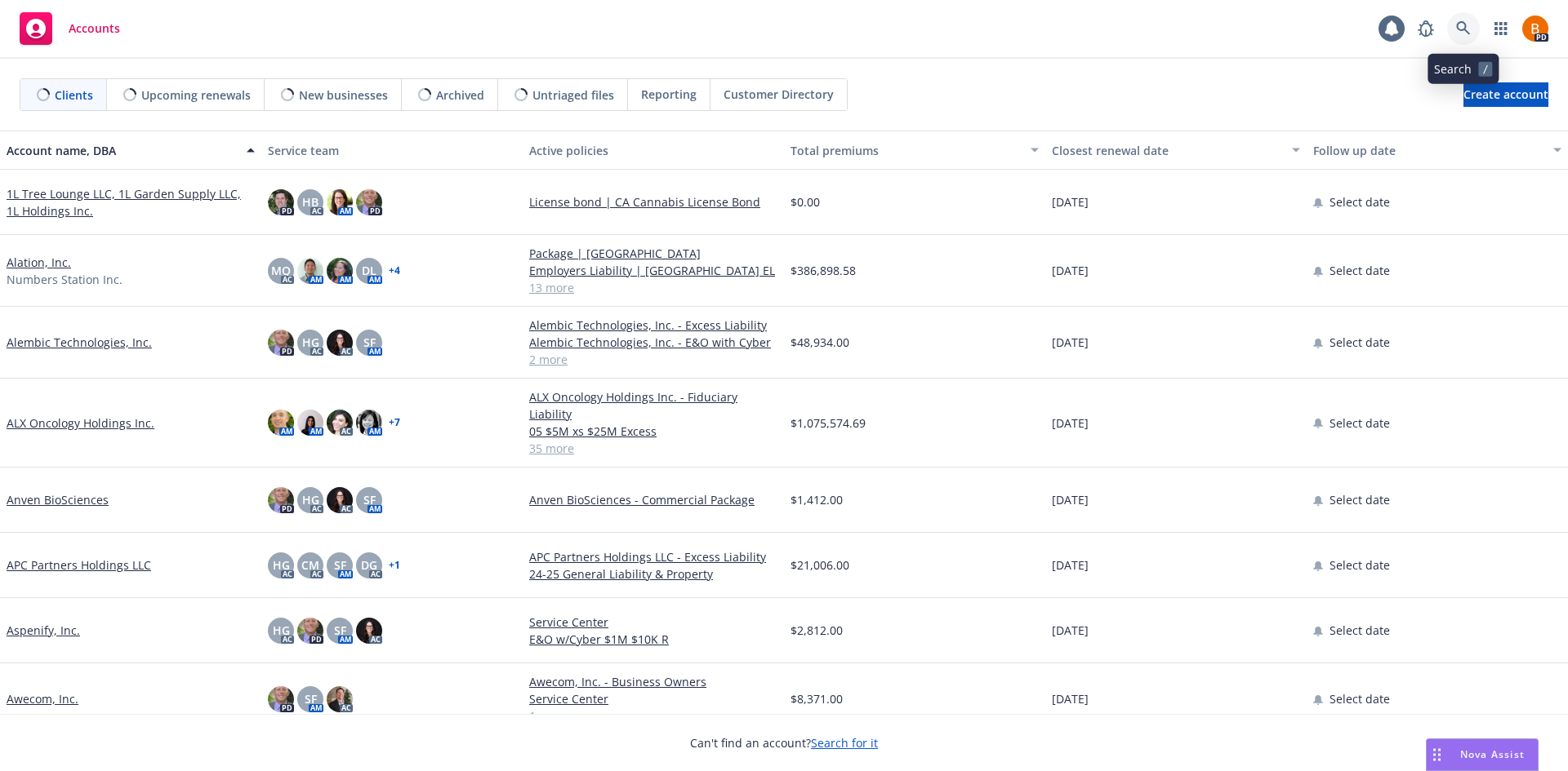
click at [1465, 29] on icon at bounding box center [1463, 28] width 14 height 14
click at [1499, 31] on icon "button" at bounding box center [1500, 28] width 13 height 13
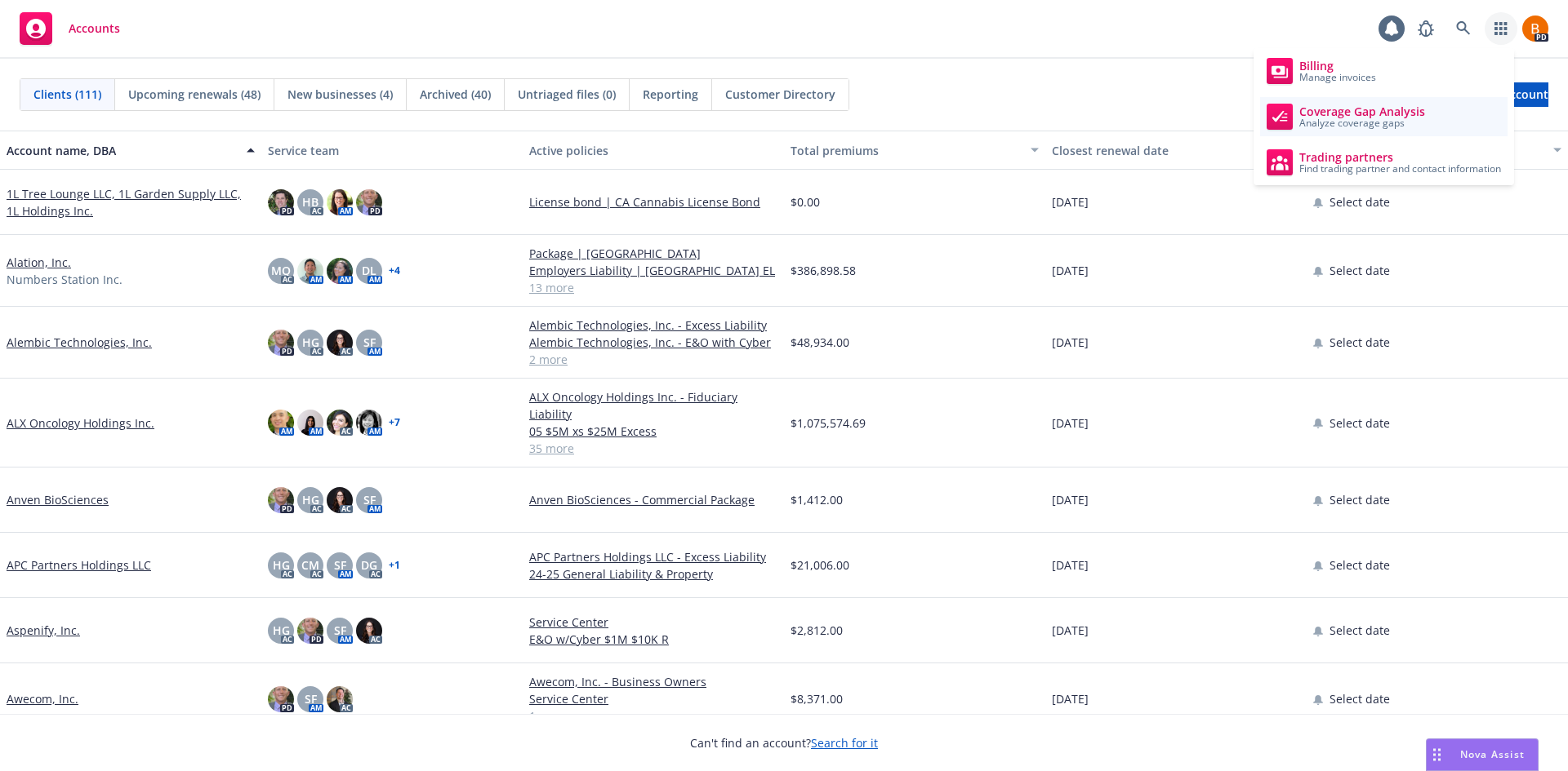
click at [1349, 118] on span "Analyze coverage gaps" at bounding box center [1361, 123] width 126 height 10
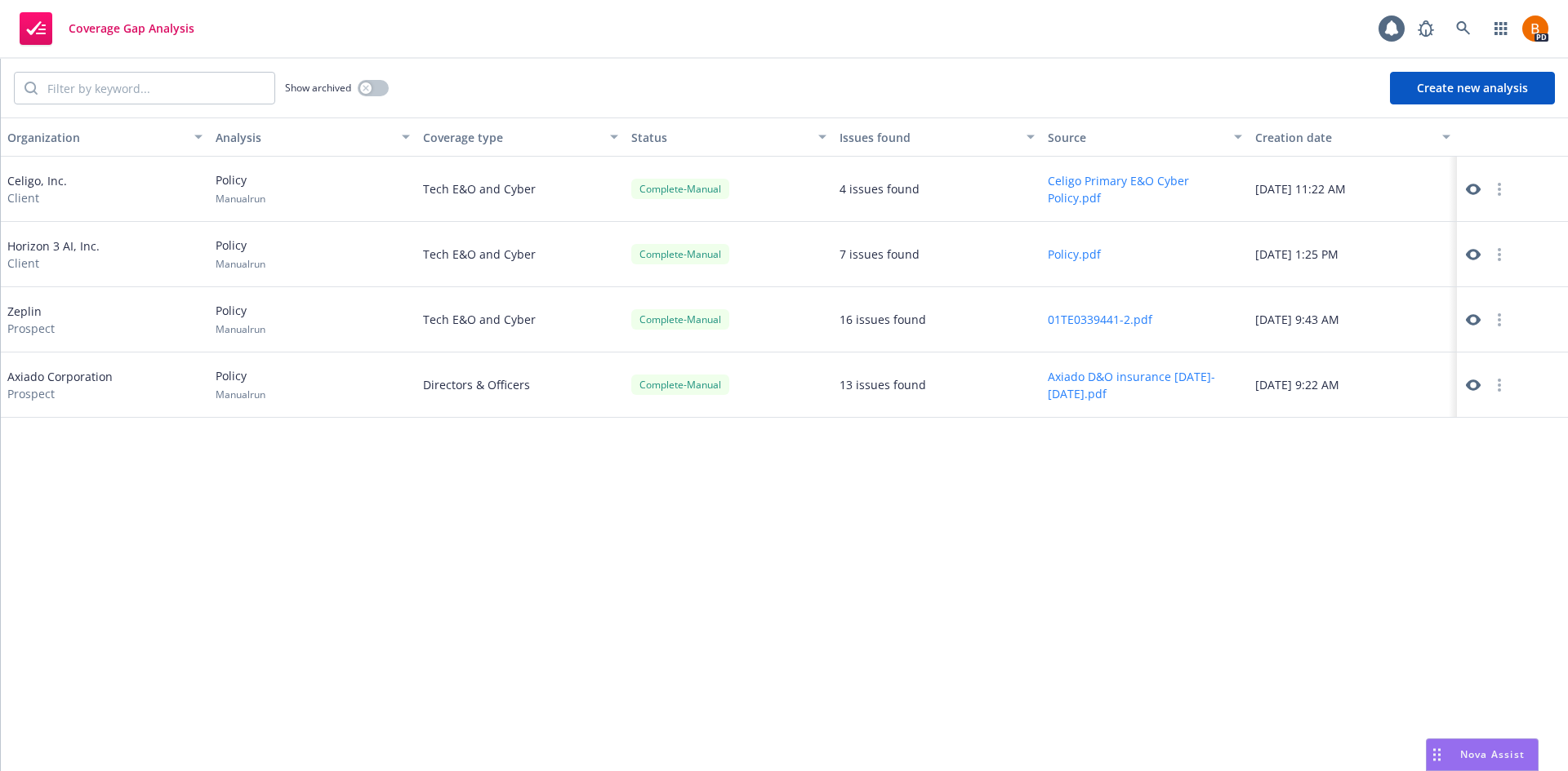
click at [1473, 82] on button "Create new analysis" at bounding box center [1471, 88] width 165 height 32
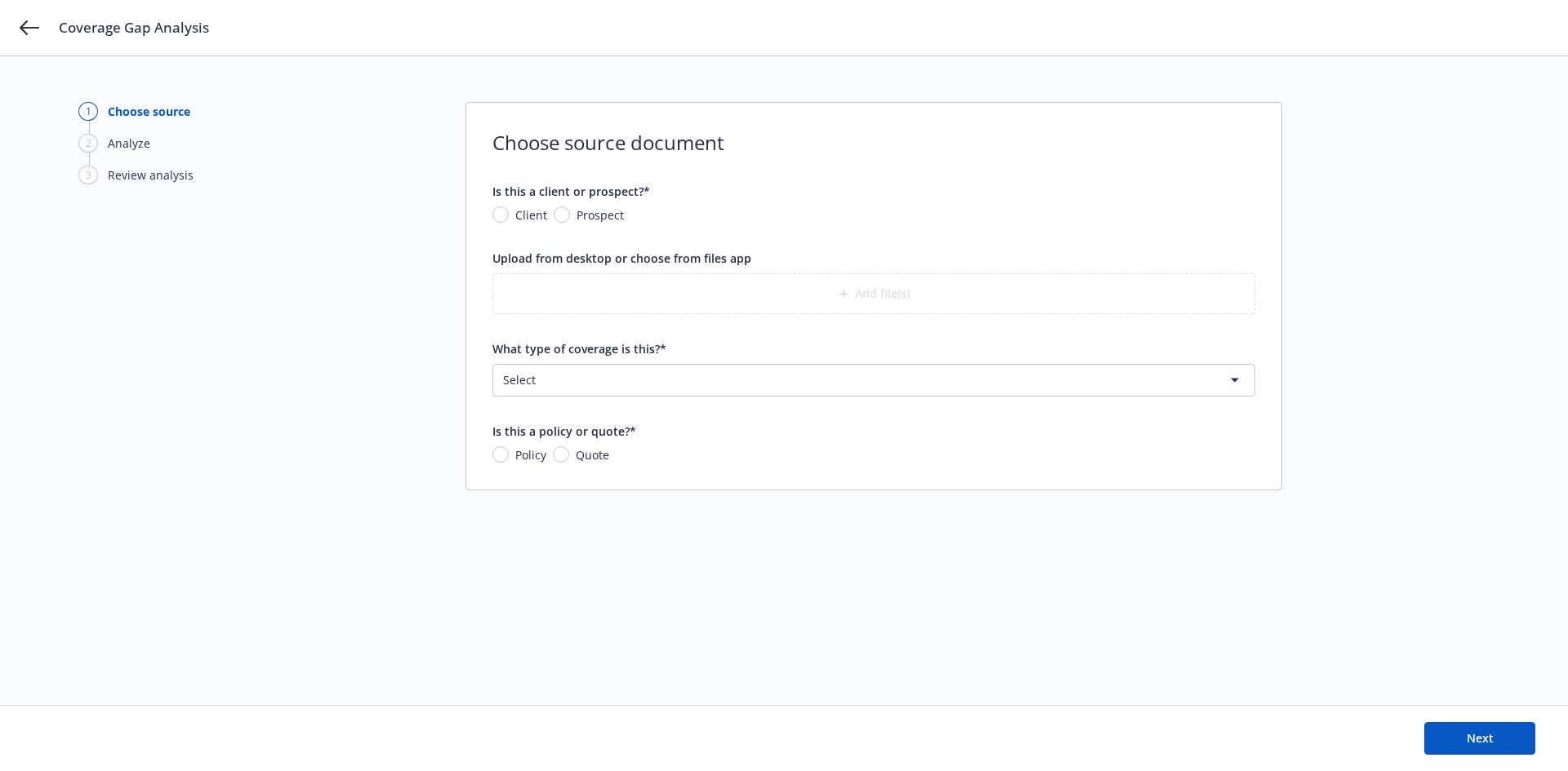
click at [533, 207] on span "Client" at bounding box center [530, 215] width 32 height 18
click at [509, 207] on input "Client" at bounding box center [500, 214] width 17 height 17
radio input "true"
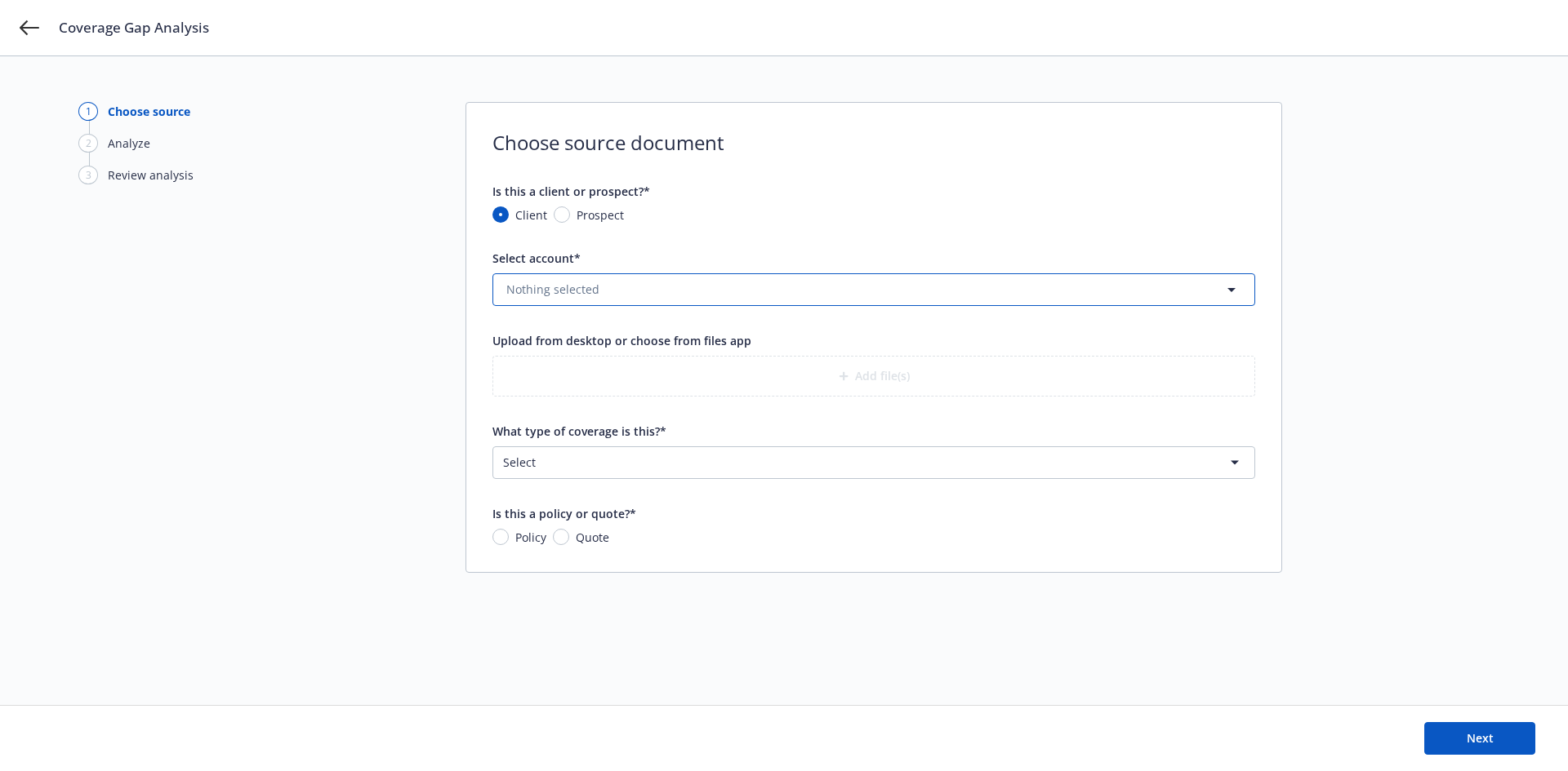
click at [763, 280] on button "Nothing selected" at bounding box center [874, 289] width 763 height 32
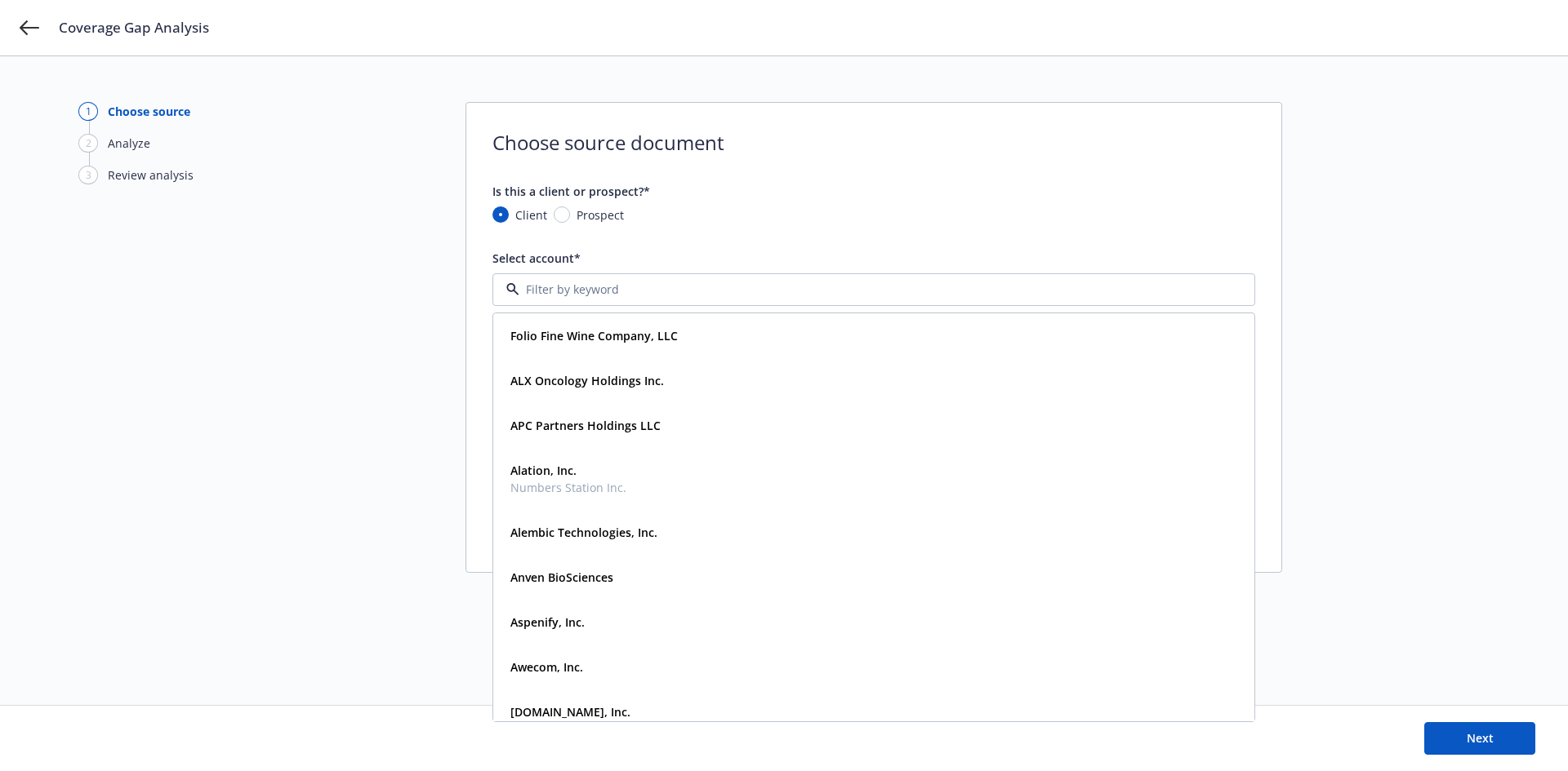
click at [763, 280] on div at bounding box center [874, 289] width 763 height 32
click at [1050, 236] on form "Is this a client or prospect?* Client Prospect Select account* Folio Fine Wine …" at bounding box center [874, 365] width 763 height 364
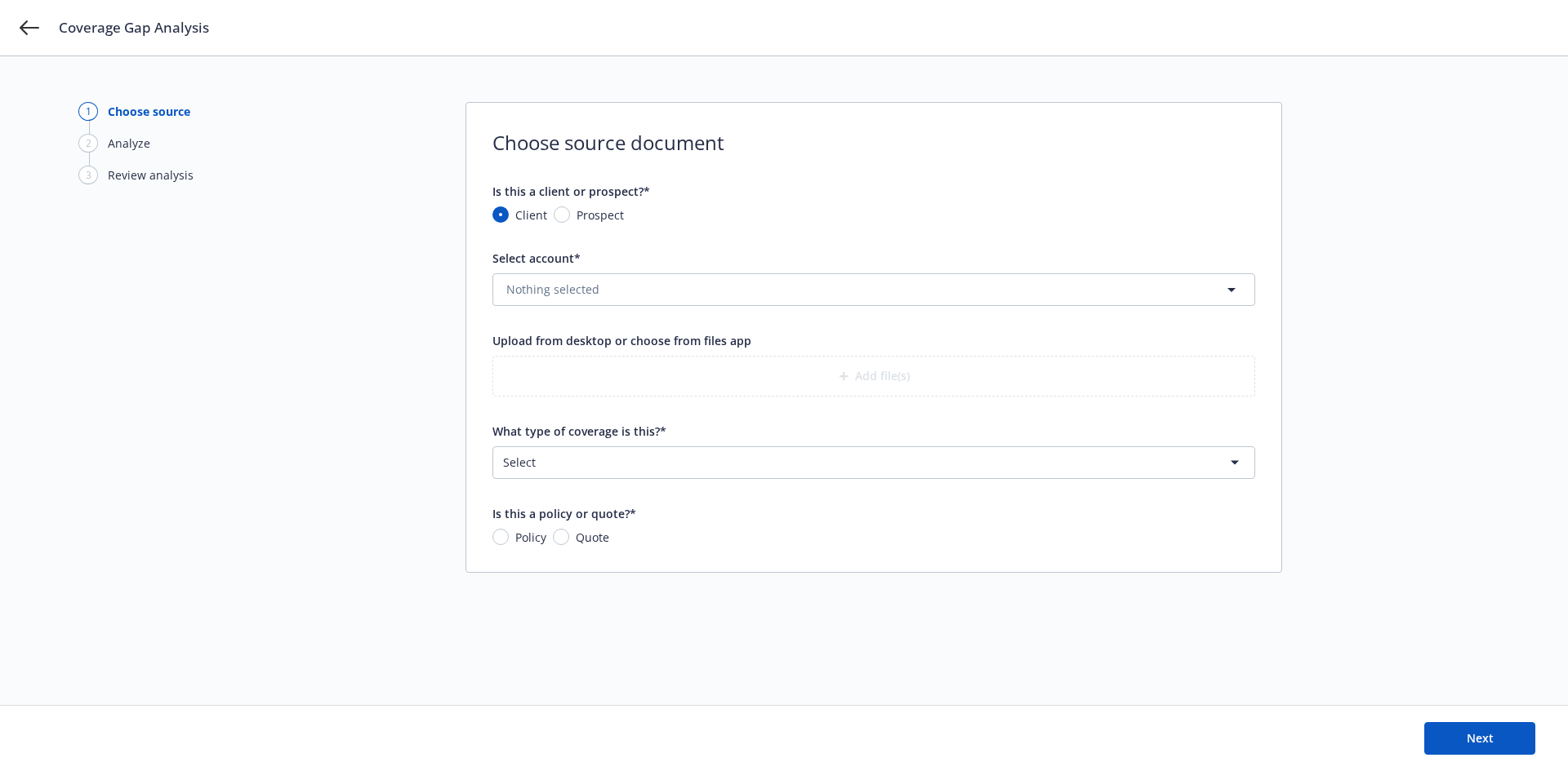
click at [1353, 214] on div "1 Choose source 2 Analyze 3 Review analysis Choose source document Is this a cl…" at bounding box center [783, 381] width 1411 height 558
click at [931, 445] on html "Coverage Gap Analysis 1 Choose source 2 Analyze 3 Review analysis Choose source…" at bounding box center [784, 385] width 1568 height 771
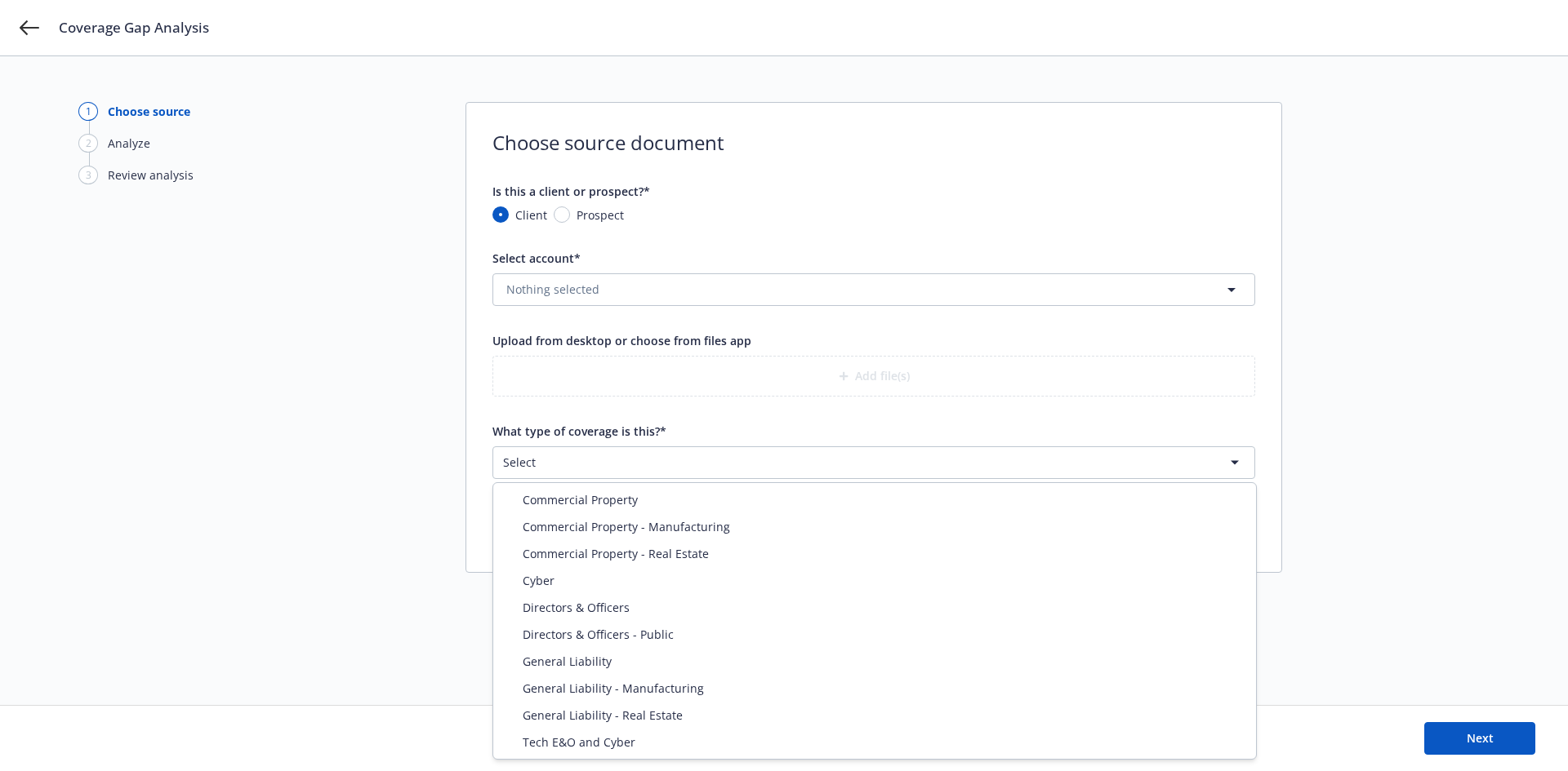
select select "PROPERTY"
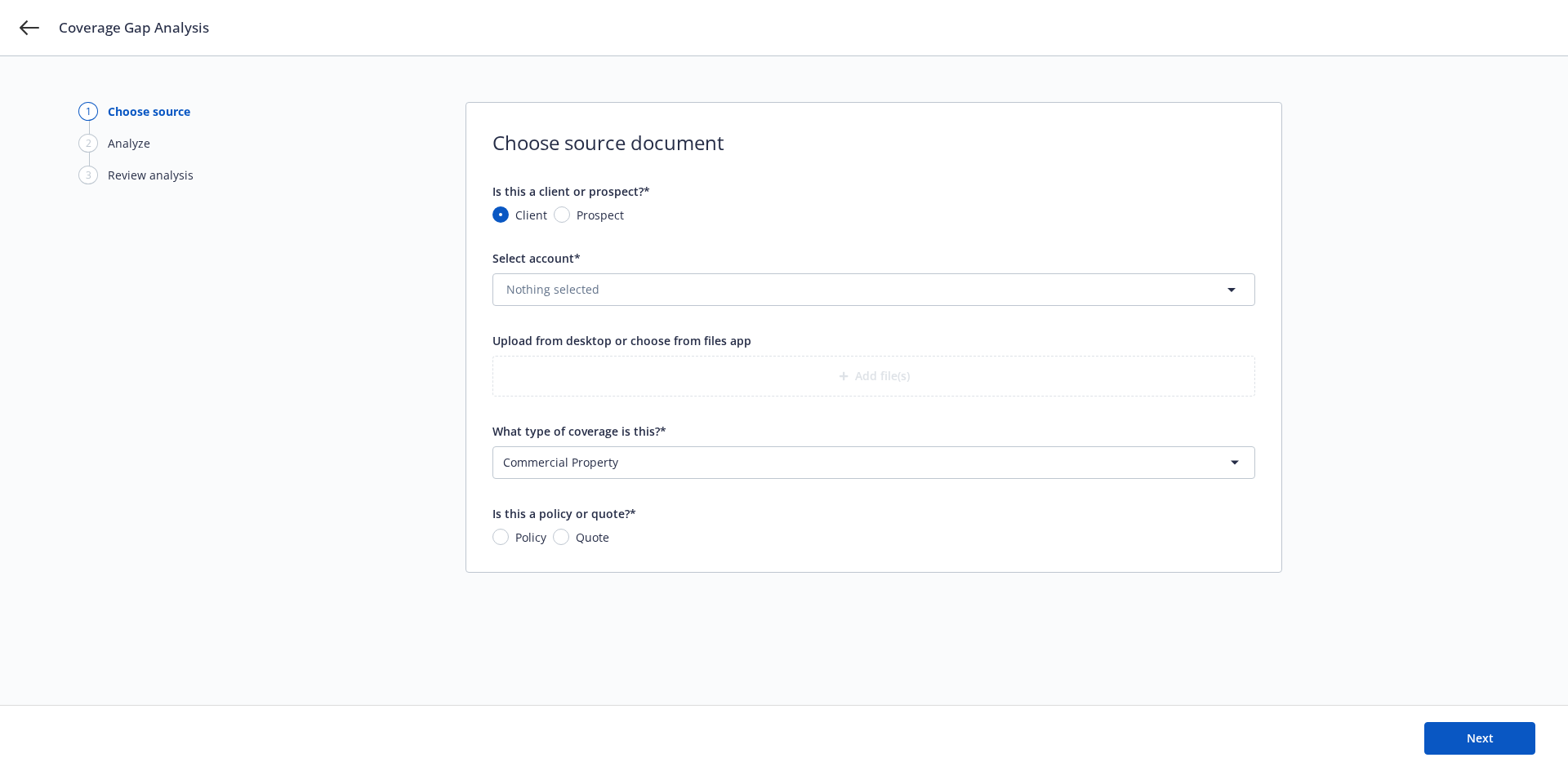
click at [525, 539] on span "Policy" at bounding box center [530, 538] width 31 height 18
click at [509, 539] on input "Policy" at bounding box center [500, 537] width 17 height 17
radio input "true"
click at [778, 382] on div "Add file(s)" at bounding box center [874, 376] width 763 height 41
click at [726, 271] on div "Select account* Nothing selected" at bounding box center [874, 278] width 763 height 57
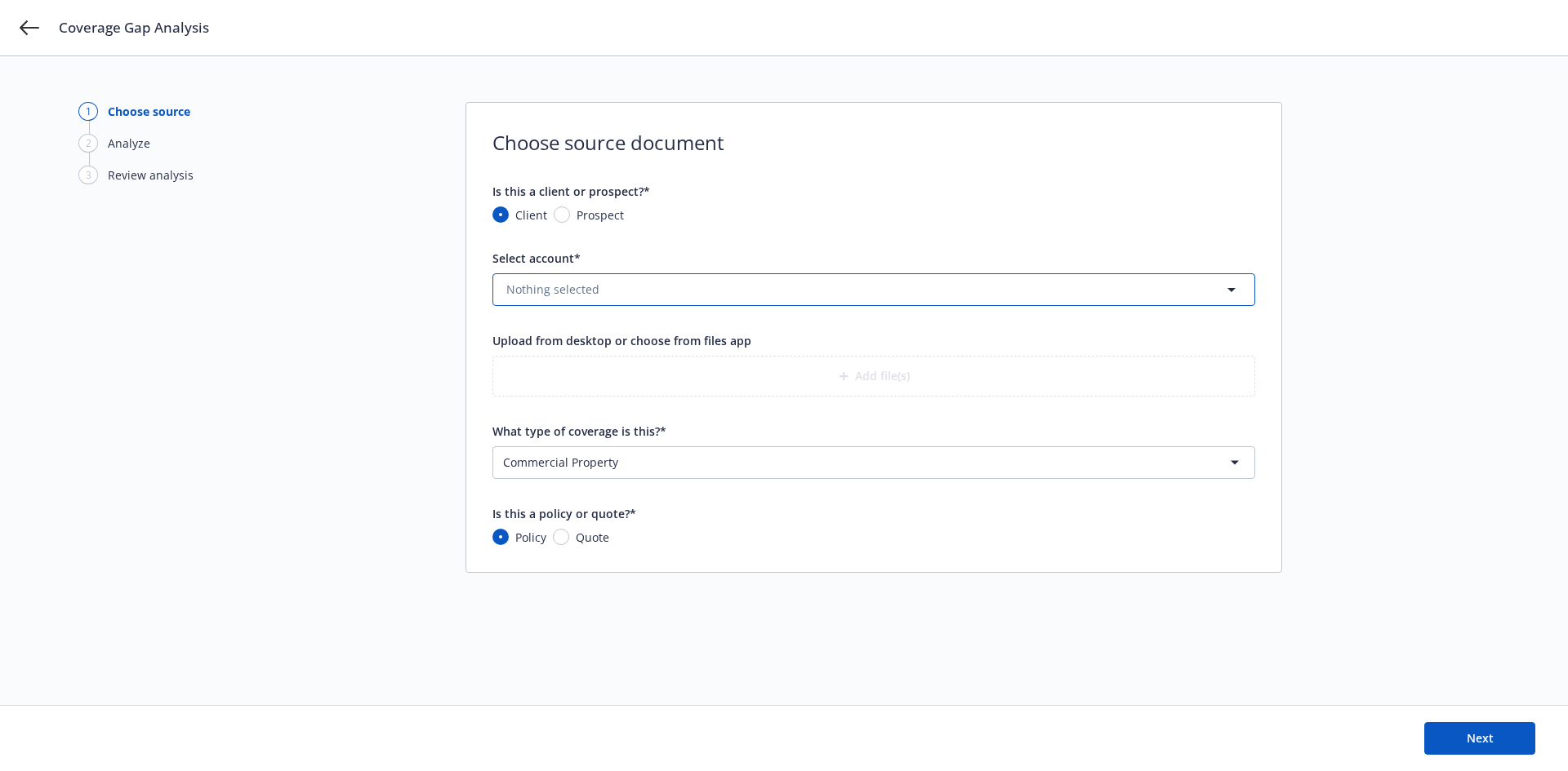
click at [719, 293] on button "Nothing selected" at bounding box center [874, 289] width 763 height 32
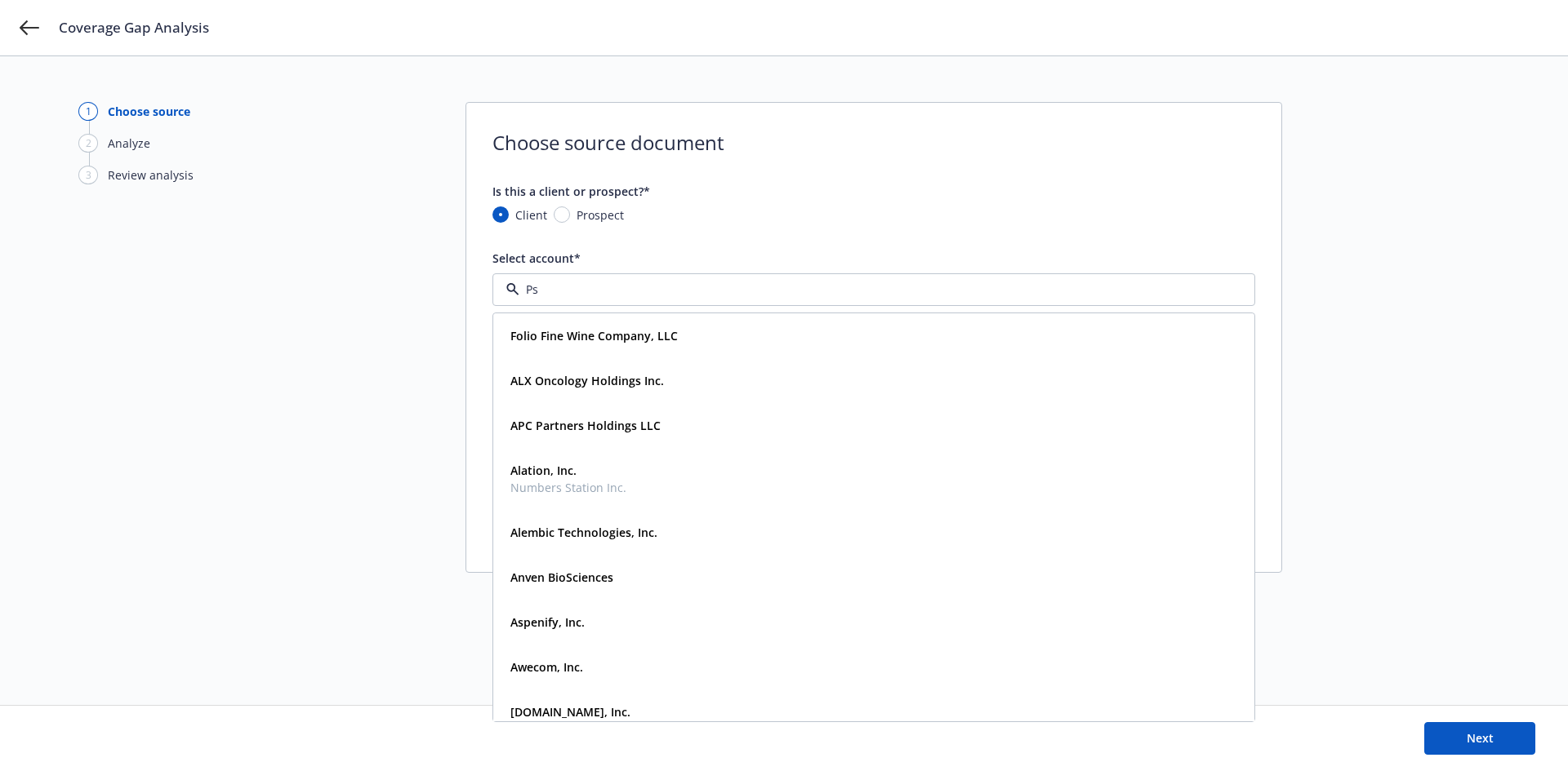
type input "Psi"
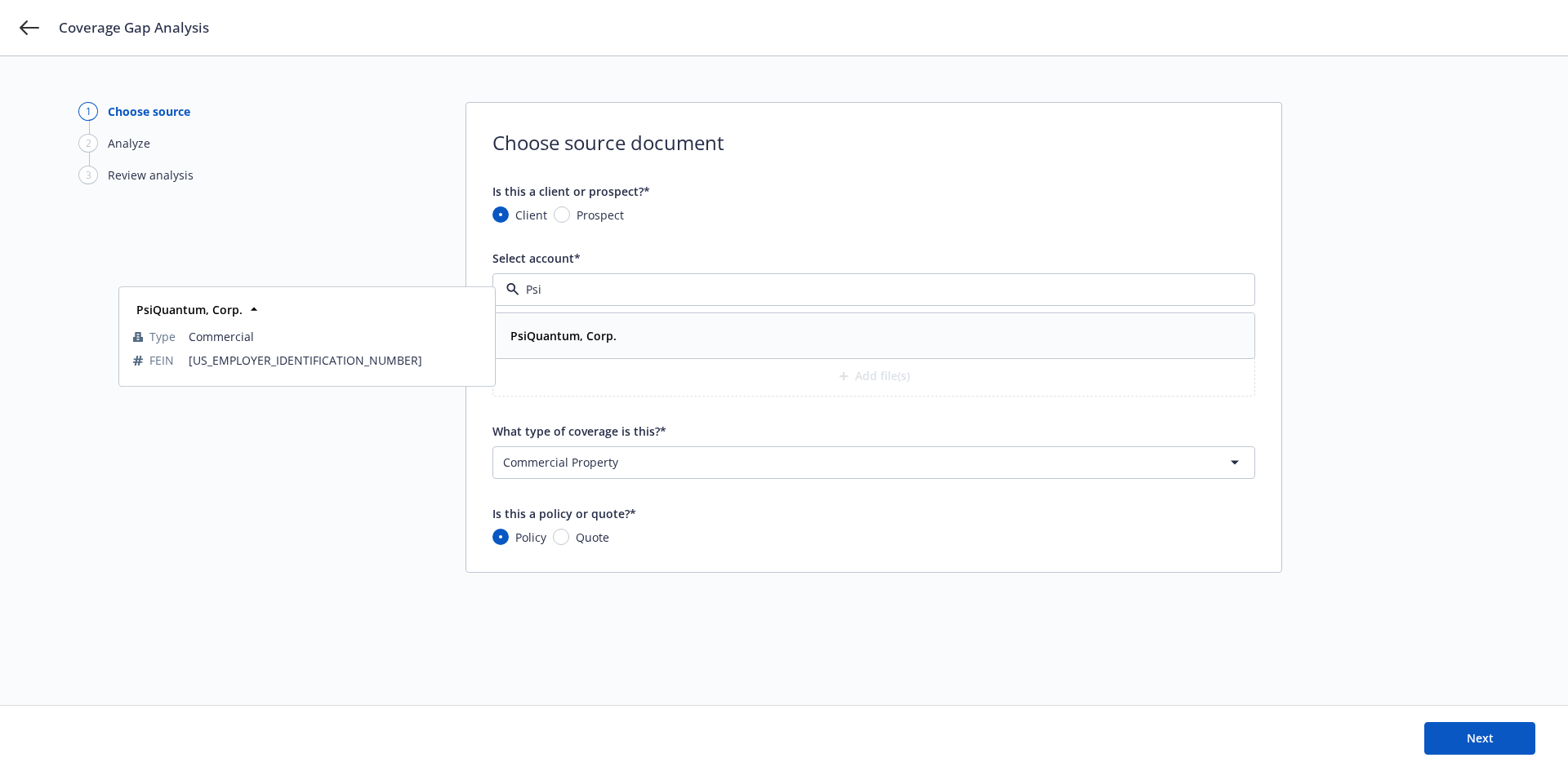
click at [640, 334] on div "PsiQuantum, Corp." at bounding box center [874, 335] width 740 height 23
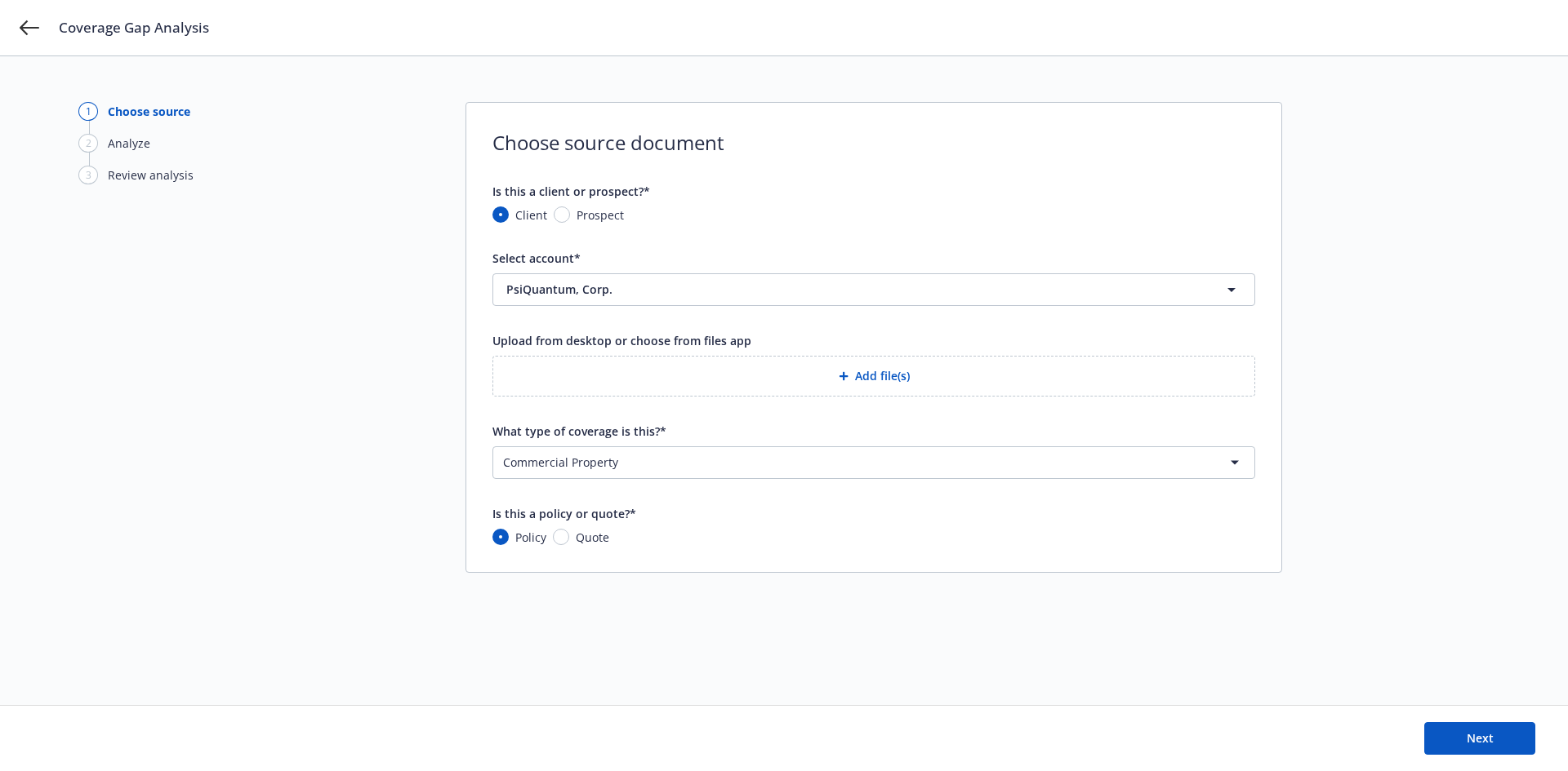
click at [926, 385] on button "Add file(s)" at bounding box center [874, 376] width 763 height 41
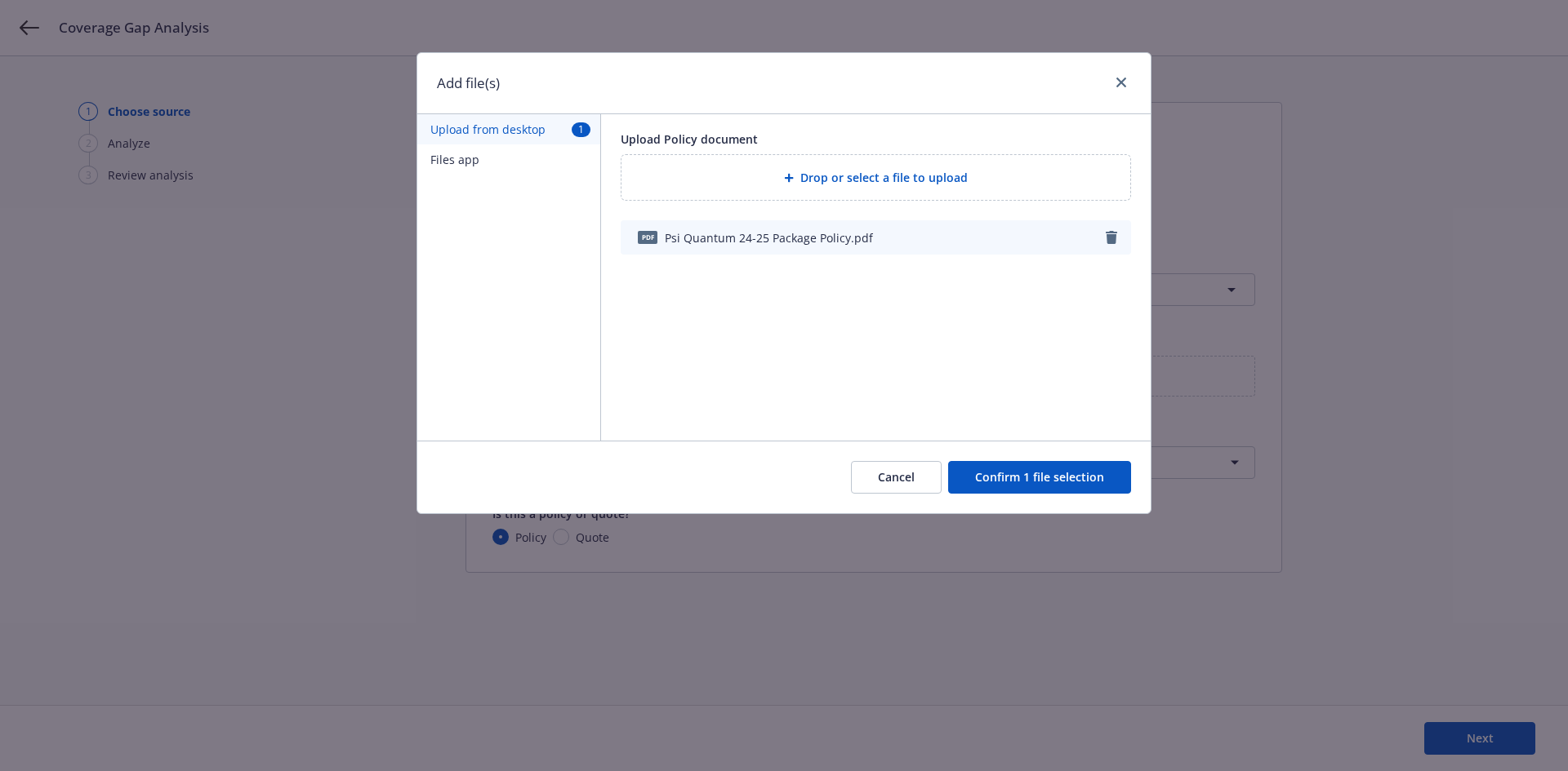
click at [1058, 484] on button "Confirm 1 file selection" at bounding box center [1039, 477] width 183 height 32
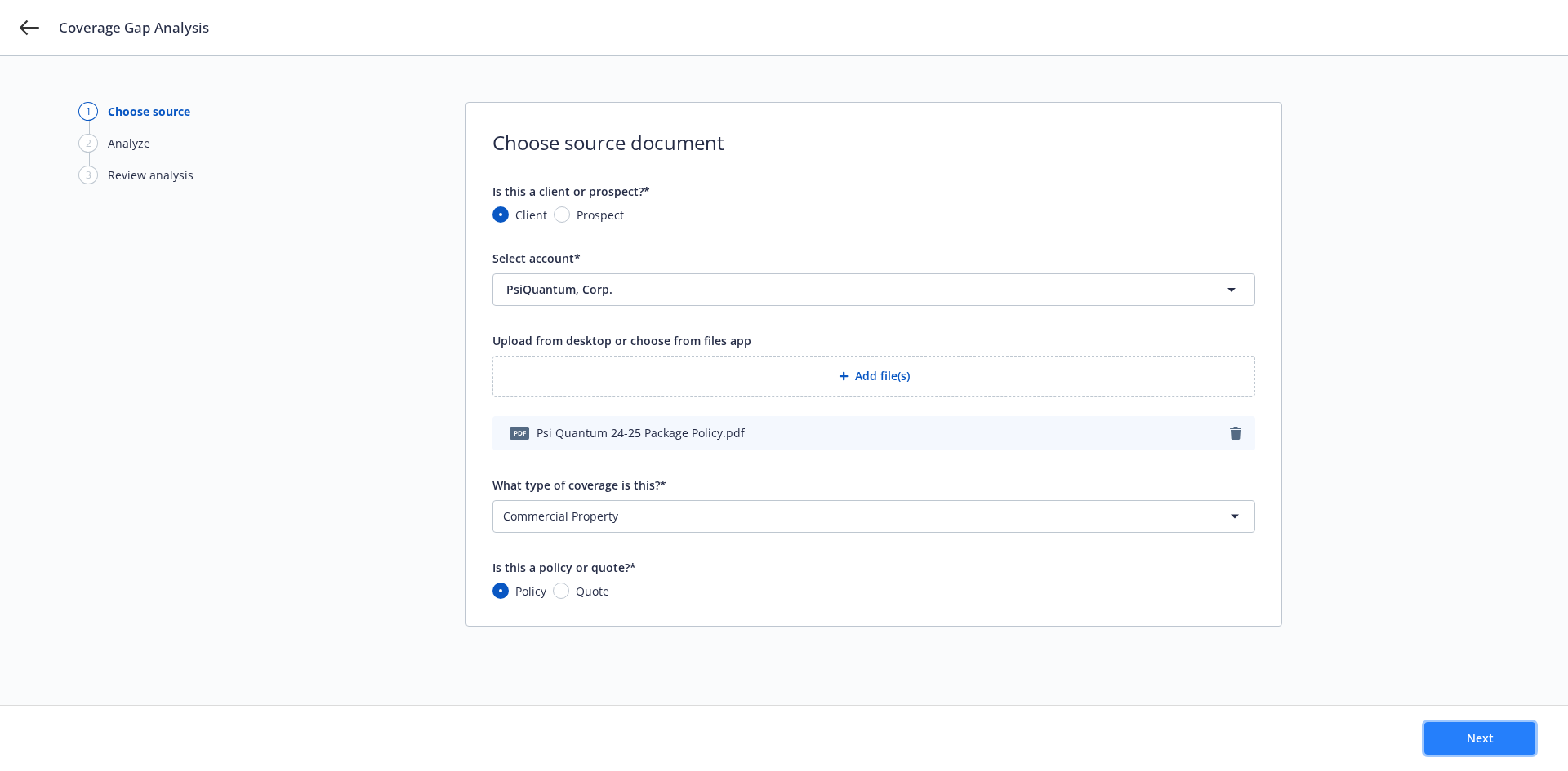
click at [1482, 735] on span "Next" at bounding box center [1480, 738] width 27 height 16
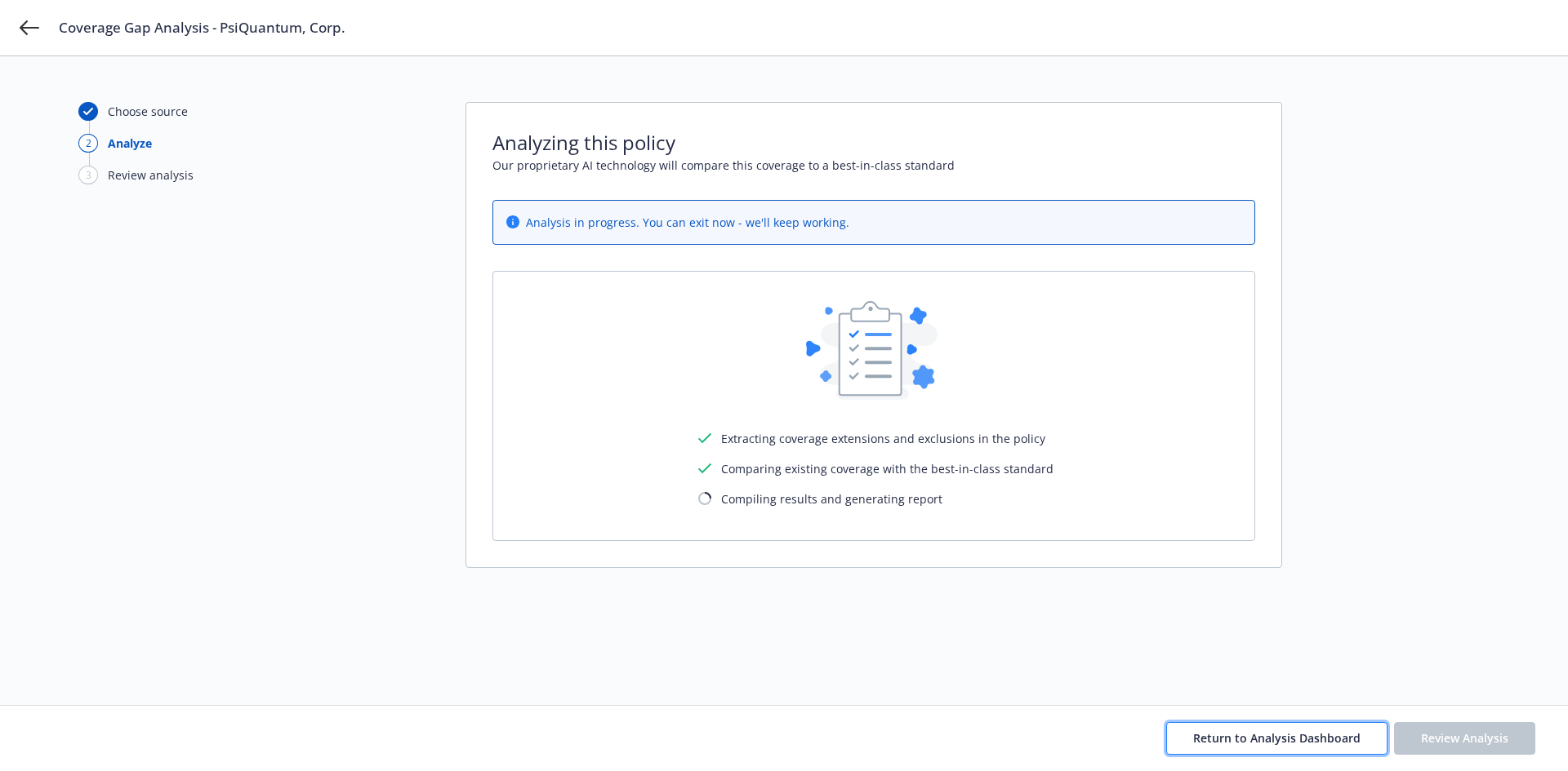
click at [1257, 740] on span "Return to Analysis Dashboard" at bounding box center [1276, 738] width 168 height 16
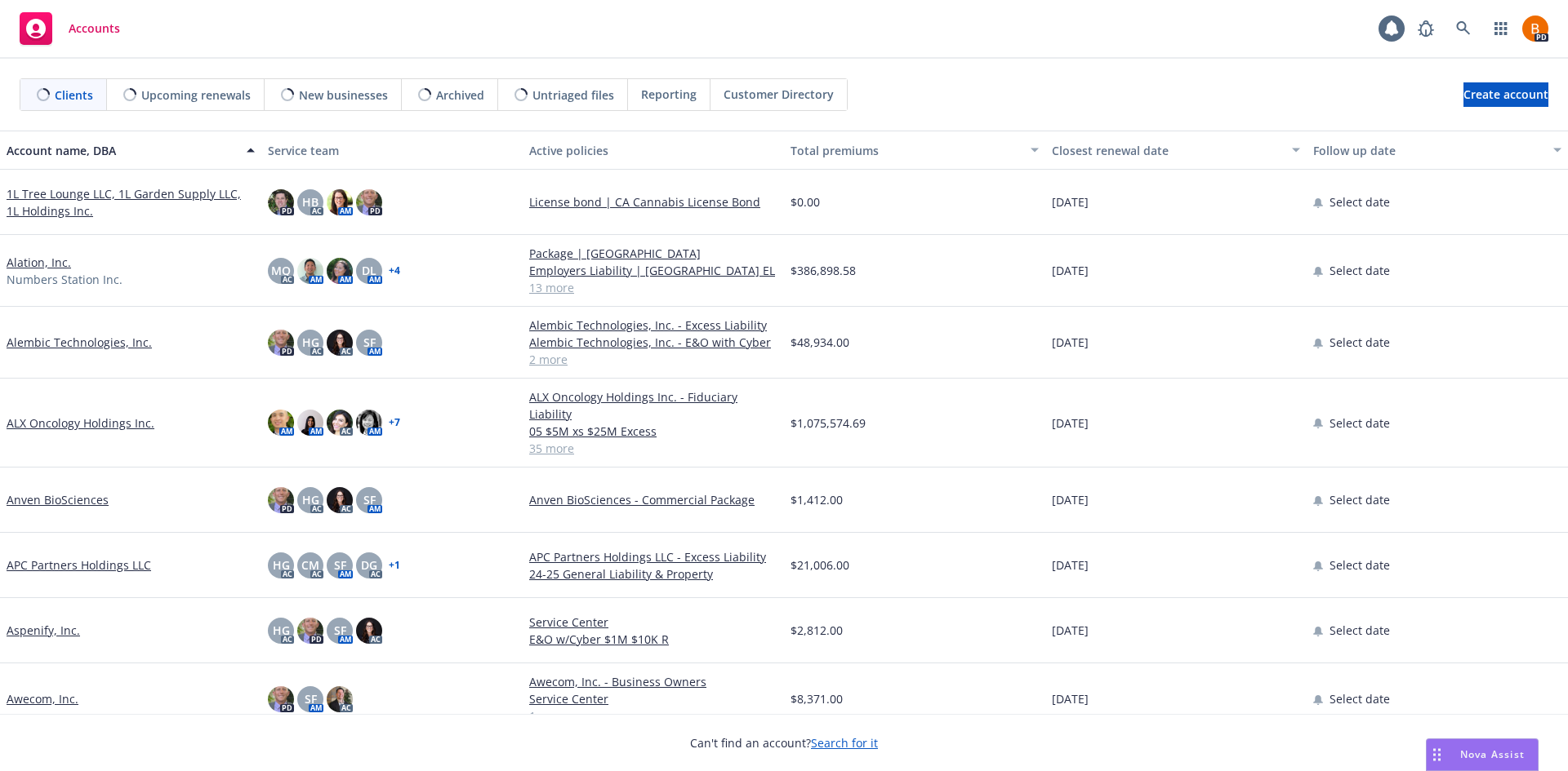
click at [1487, 750] on span "Nova Assist" at bounding box center [1492, 754] width 64 height 14
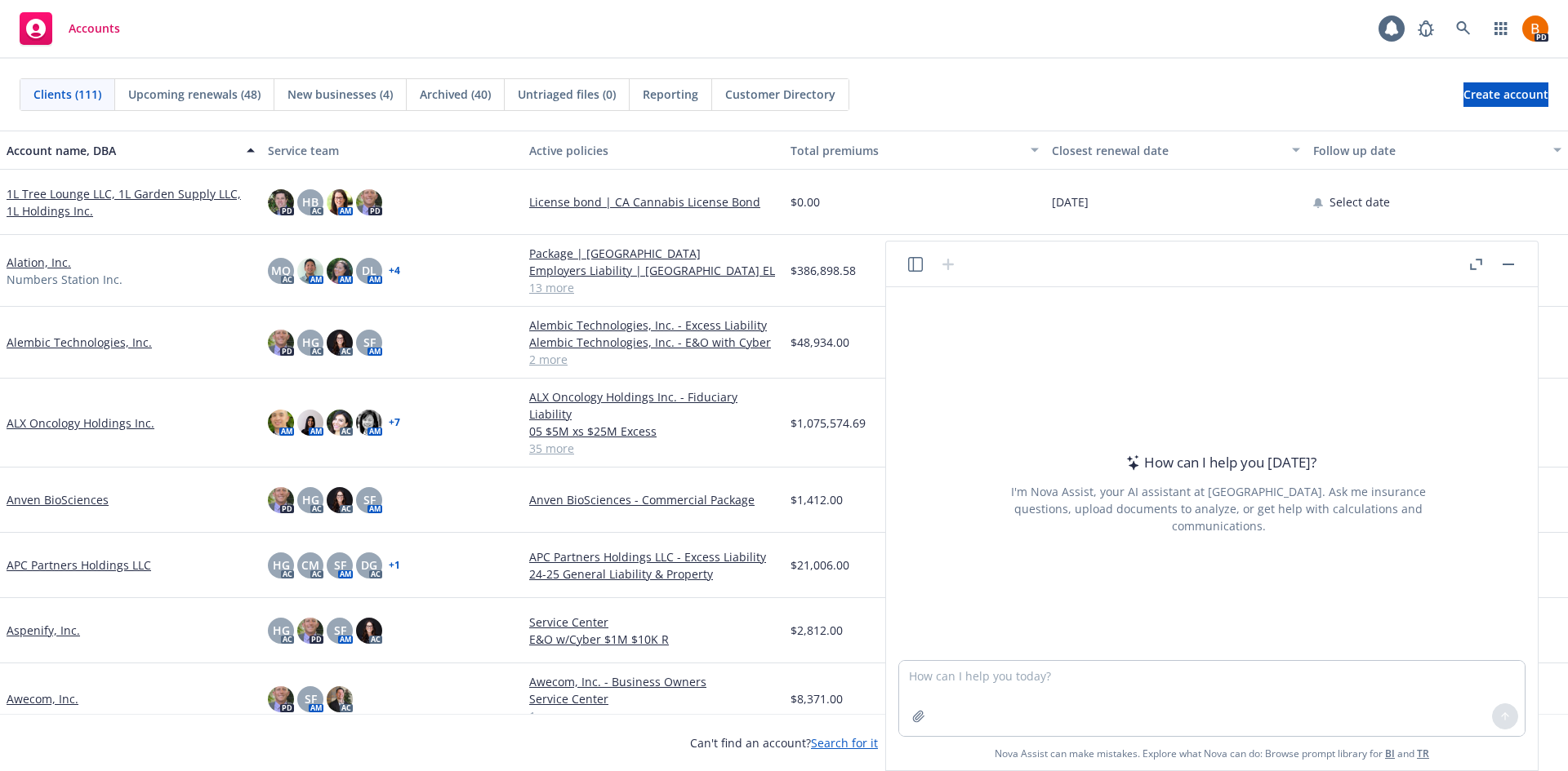
click at [1476, 260] on icon "button" at bounding box center [1475, 264] width 13 height 12
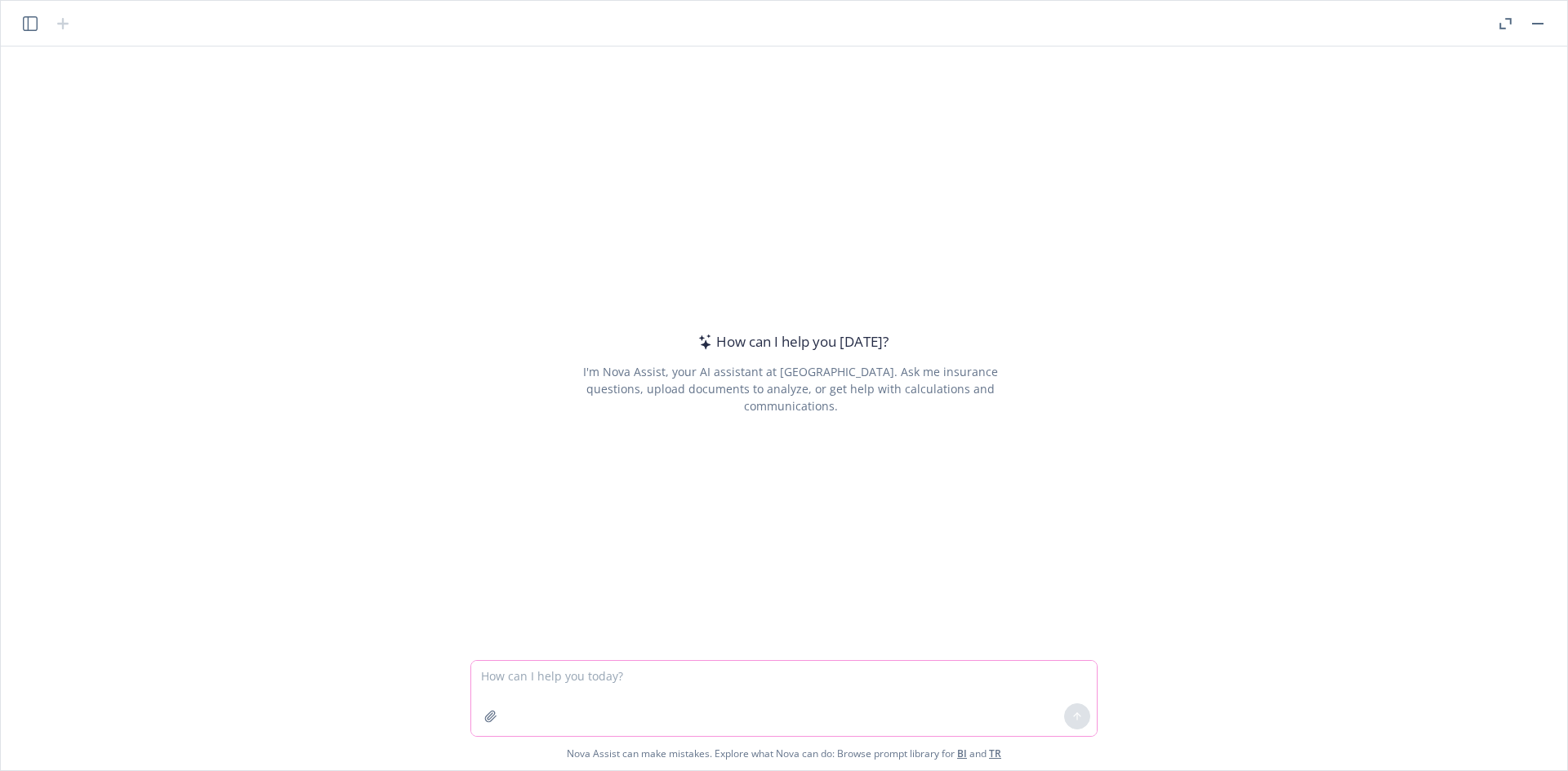
click at [635, 690] on textarea at bounding box center [783, 698] width 625 height 75
type textarea "Does business income extra expense coverage pay for the cost of rent?"
